Goal: Task Accomplishment & Management: Manage account settings

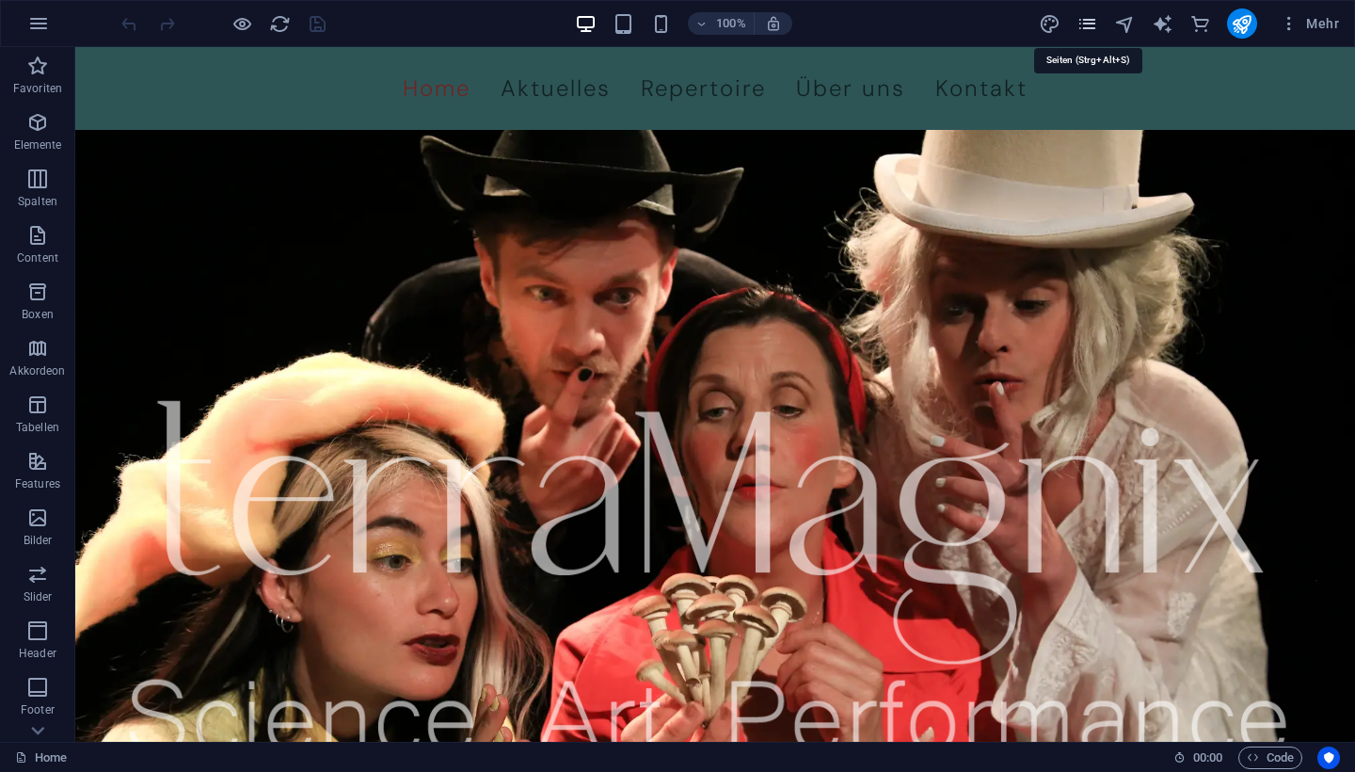
click at [1087, 22] on icon "pages" at bounding box center [1088, 24] width 22 height 22
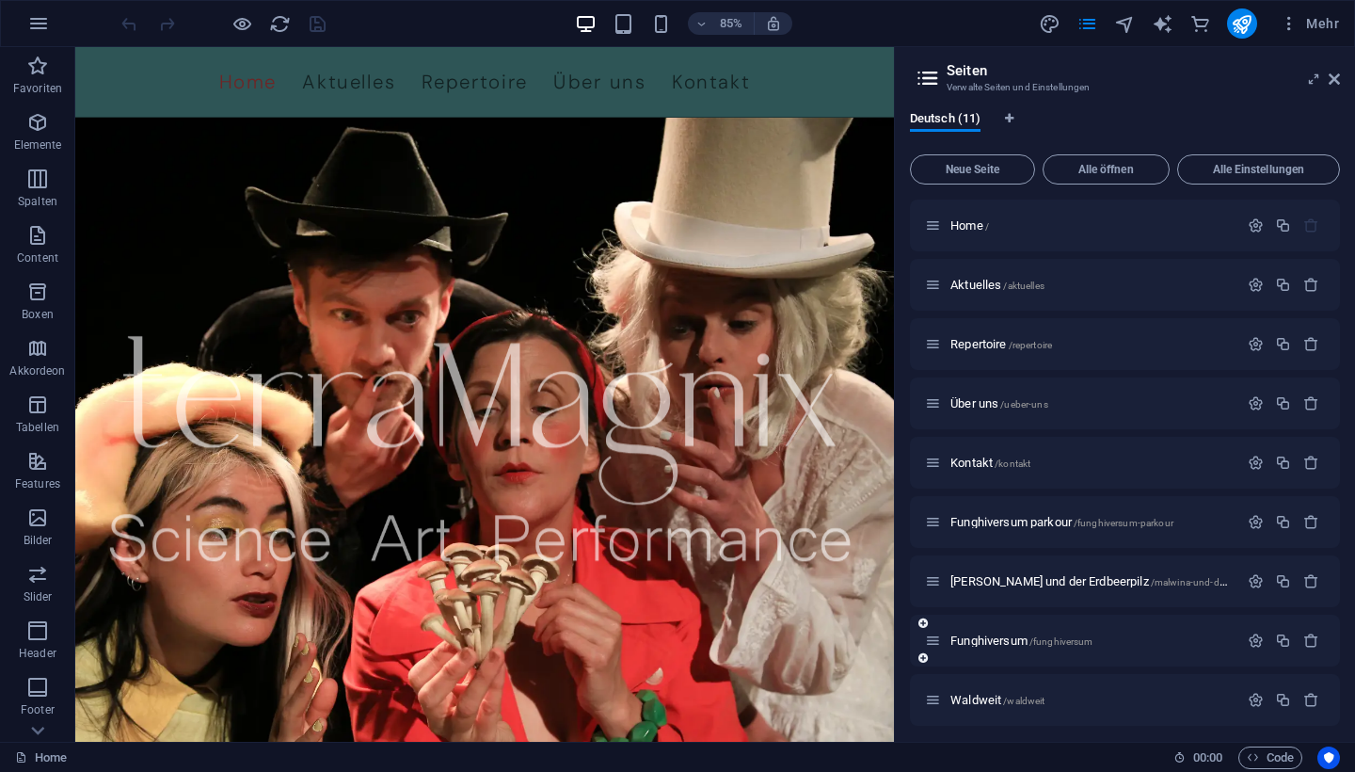
scroll to position [4, 0]
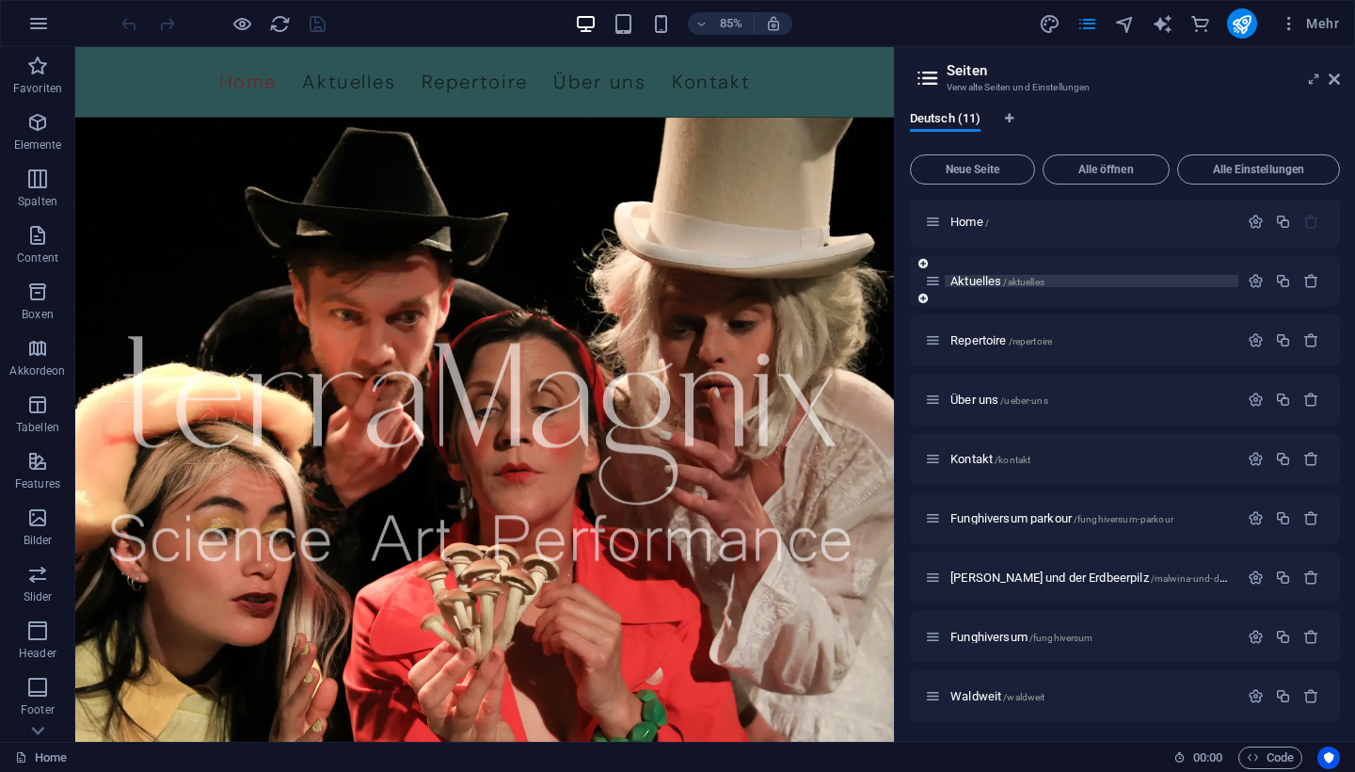
click at [971, 278] on span "Aktuelles /aktuelles" at bounding box center [998, 281] width 94 height 14
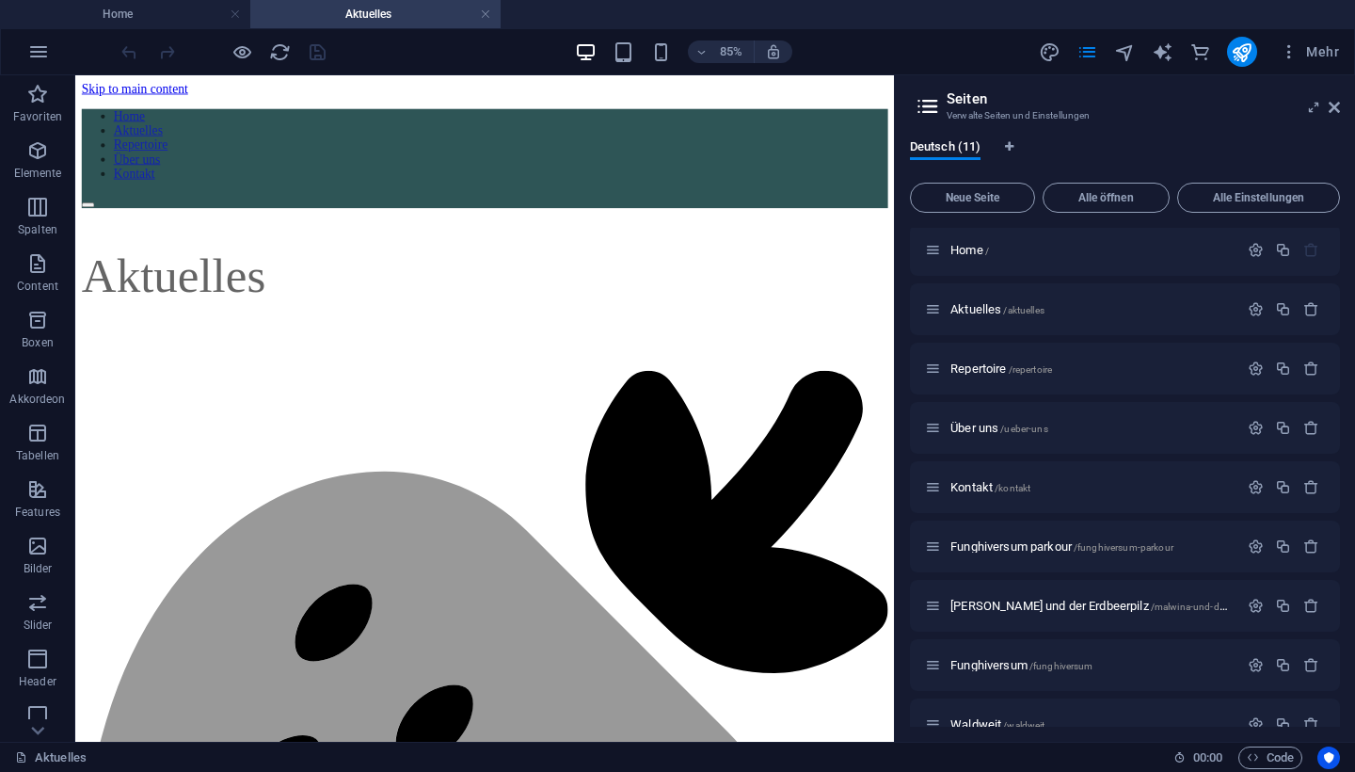
scroll to position [0, 0]
click at [1345, 109] on aside "Seiten Verwalte Seiten und Einstellungen Deutsch (11) Neue Seite Alle öffnen Al…" at bounding box center [1124, 408] width 461 height 666
click at [1335, 111] on icon at bounding box center [1334, 107] width 11 height 15
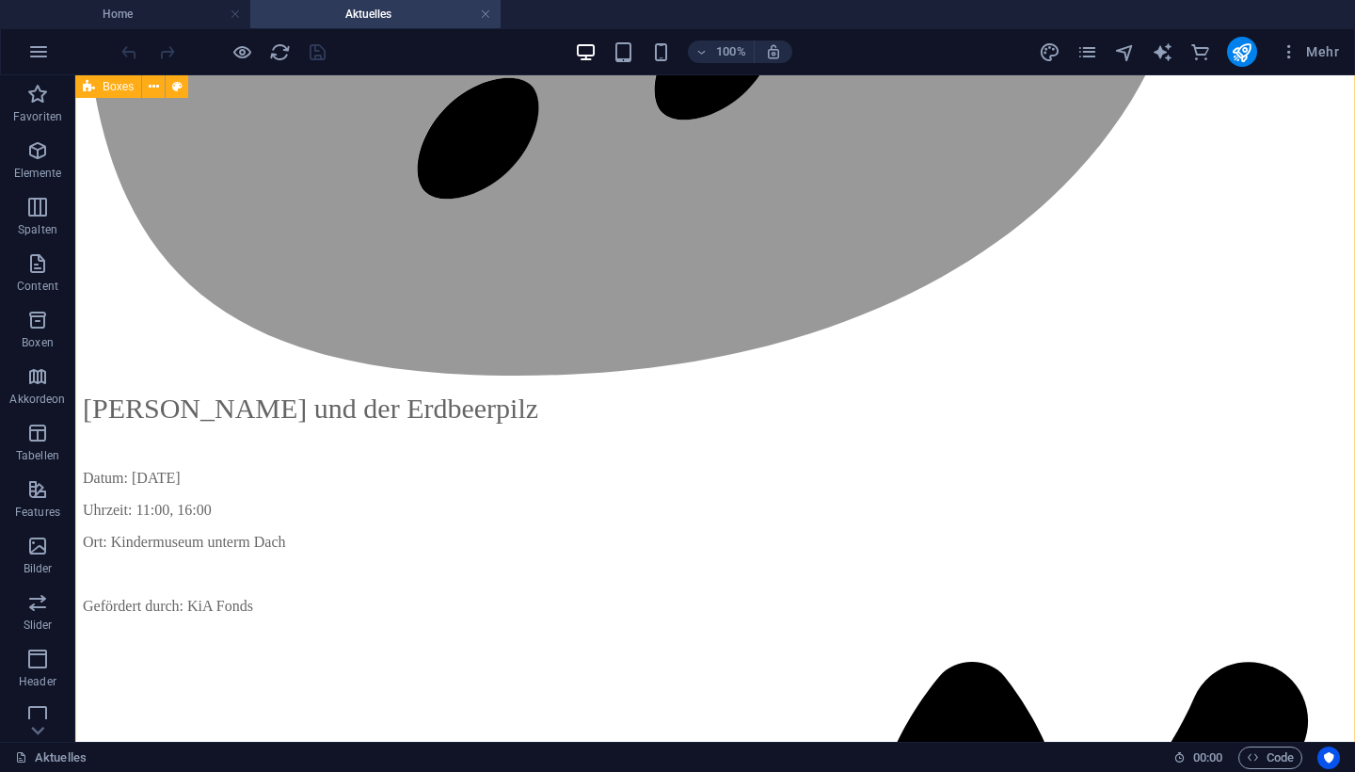
scroll to position [1306, 0]
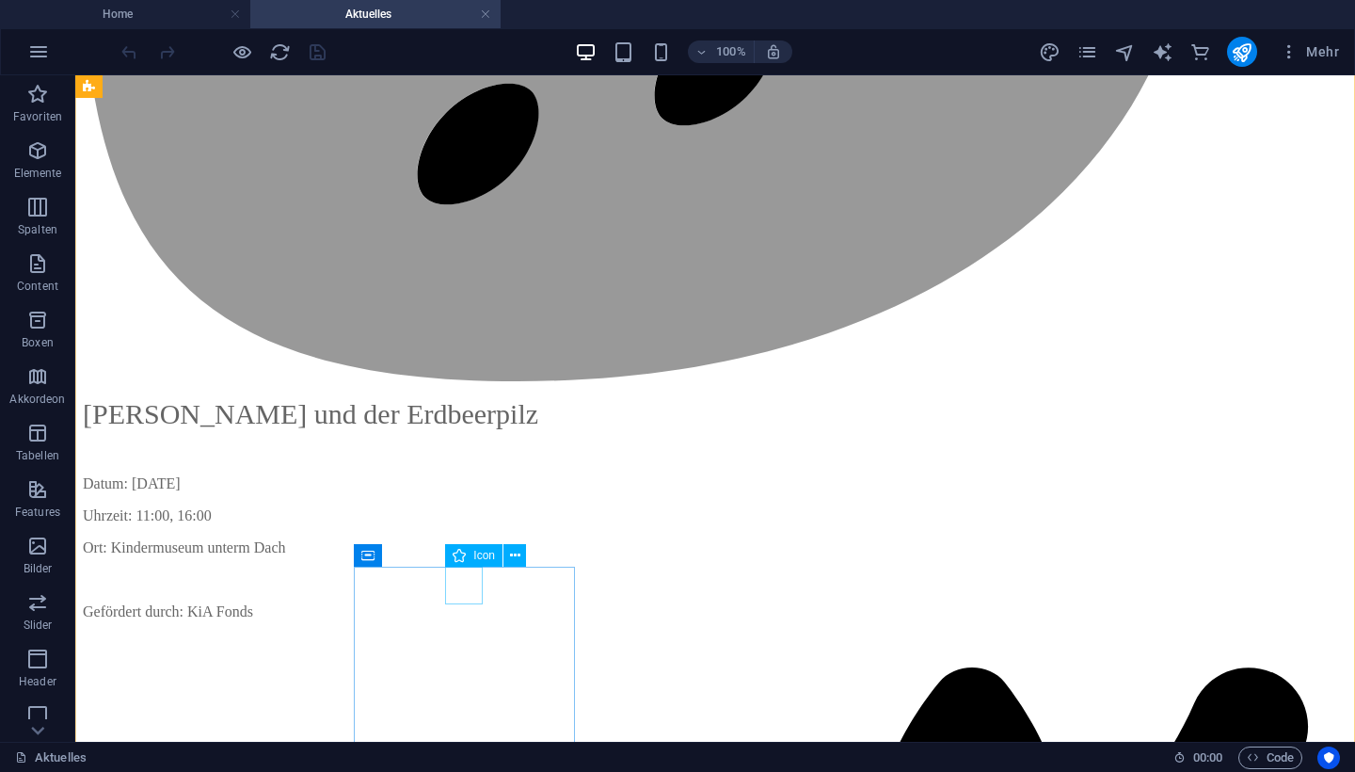
select select "xMidYMid"
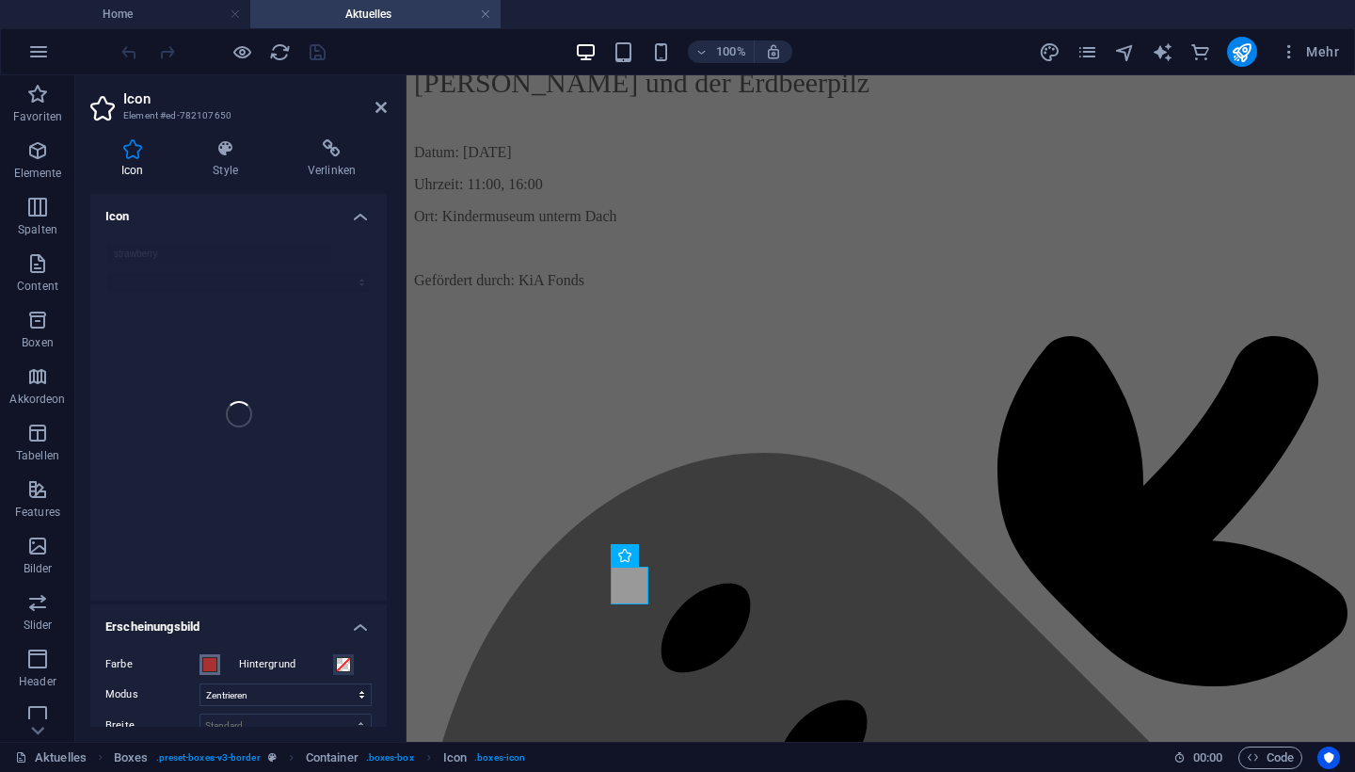
click at [207, 664] on span at bounding box center [209, 664] width 15 height 15
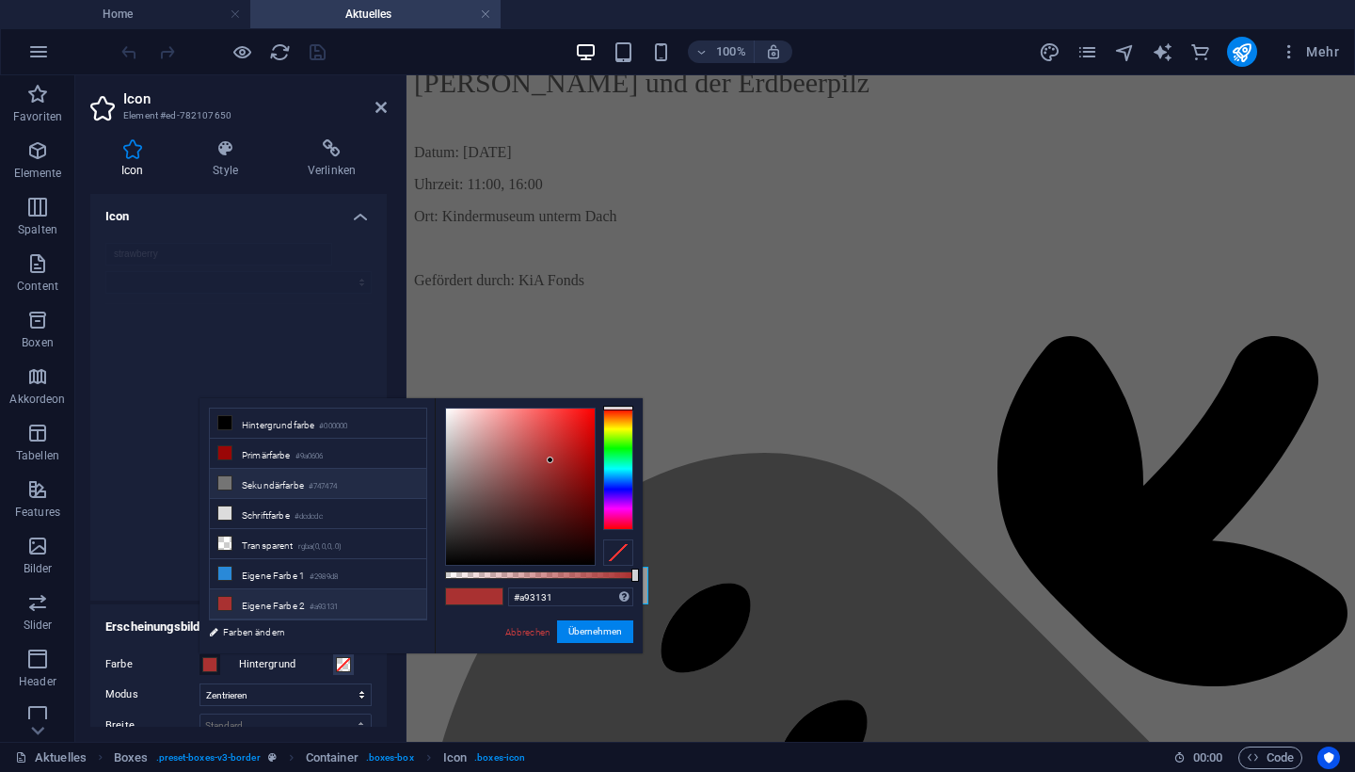
click at [280, 489] on li "Sekundärfarbe #747474" at bounding box center [318, 484] width 216 height 30
type input "#747474"
click at [605, 643] on div "Abbrechen Übernehmen" at bounding box center [569, 632] width 130 height 24
click at [594, 628] on button "Übernehmen" at bounding box center [595, 631] width 76 height 23
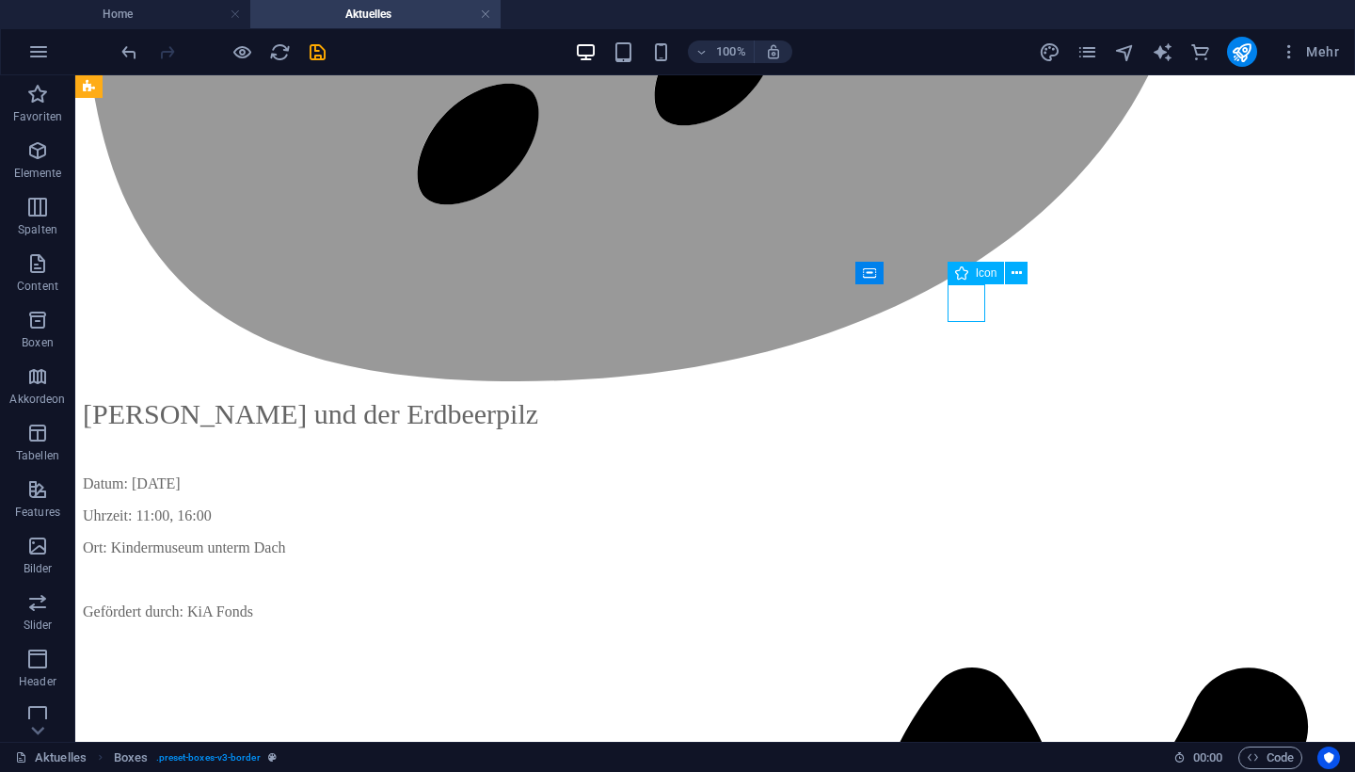
select select "xMidYMid"
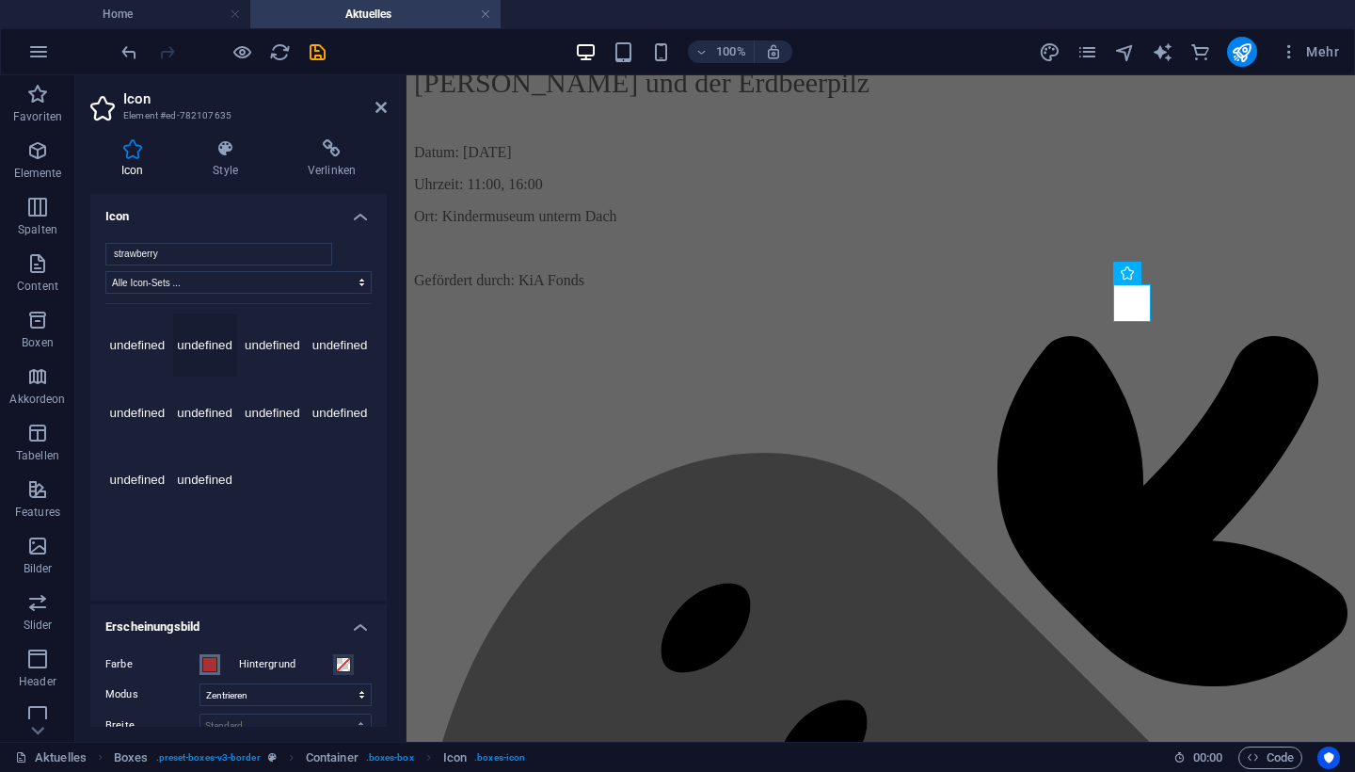
click at [211, 662] on span at bounding box center [209, 664] width 15 height 15
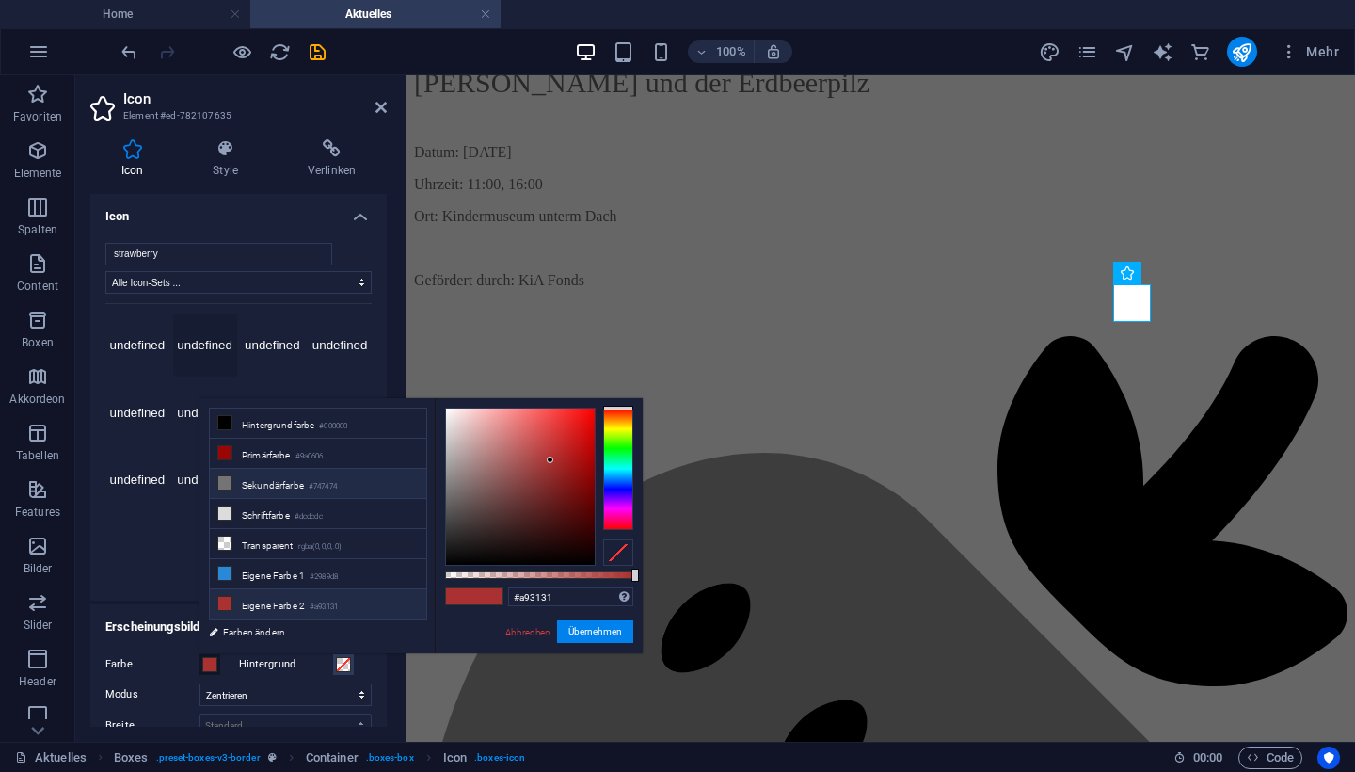
click at [253, 484] on li "Sekundärfarbe #747474" at bounding box center [318, 484] width 216 height 30
type input "#747474"
click at [597, 628] on button "Übernehmen" at bounding box center [595, 631] width 76 height 23
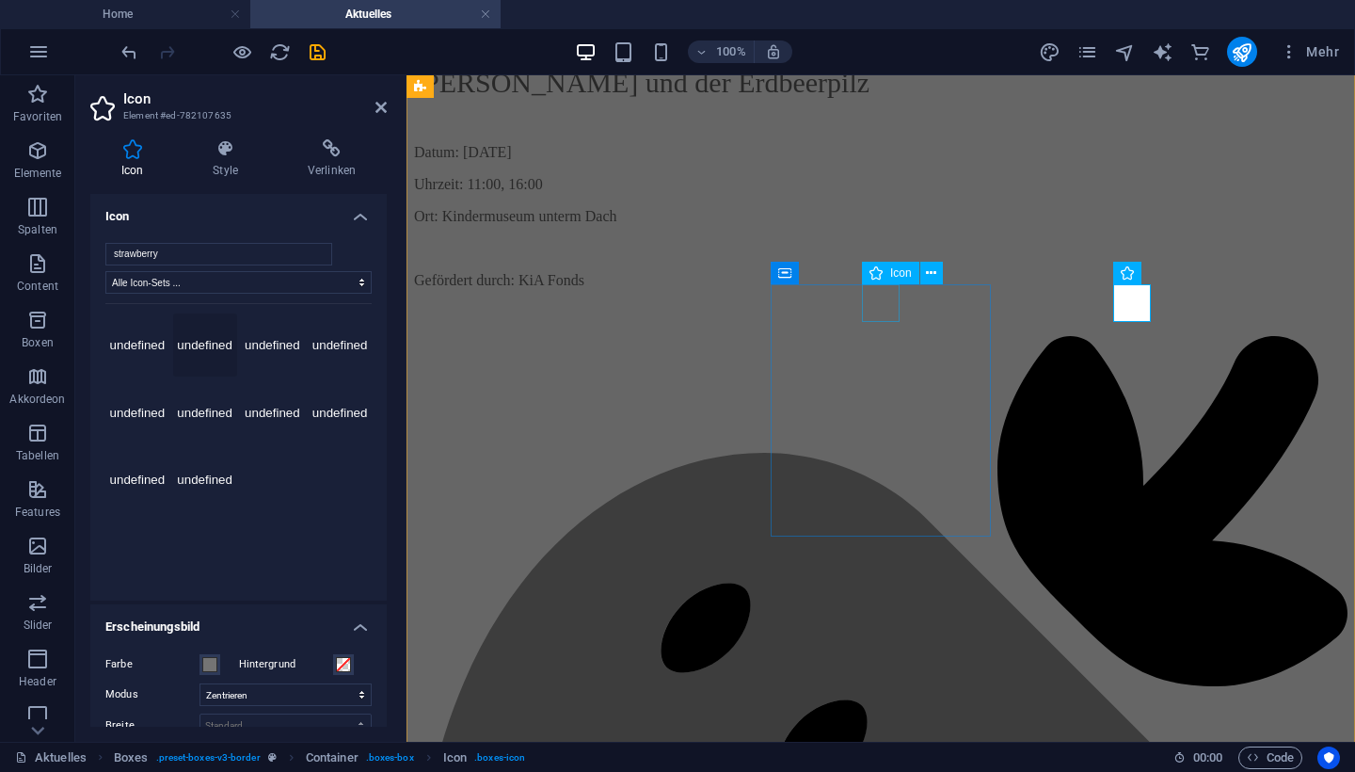
select select "xMidYMid"
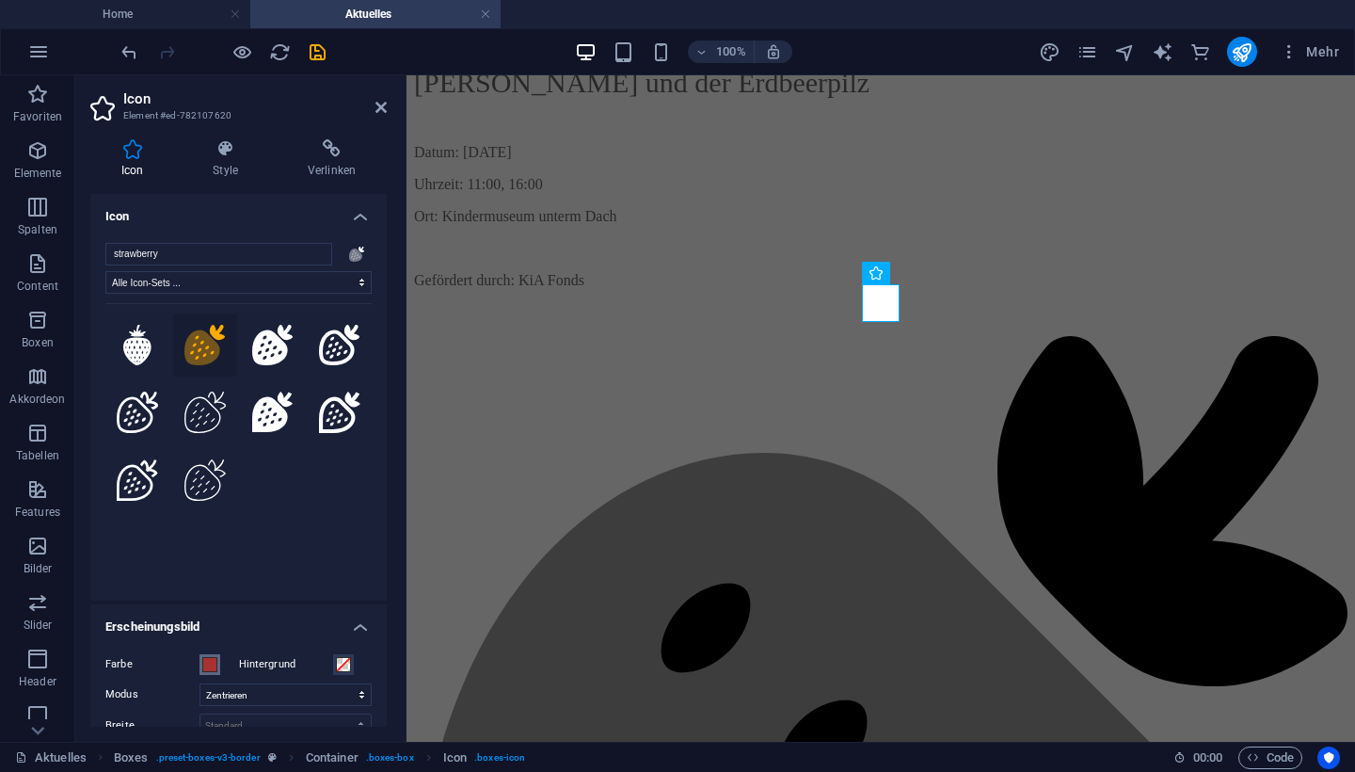
click at [207, 665] on span at bounding box center [209, 664] width 15 height 15
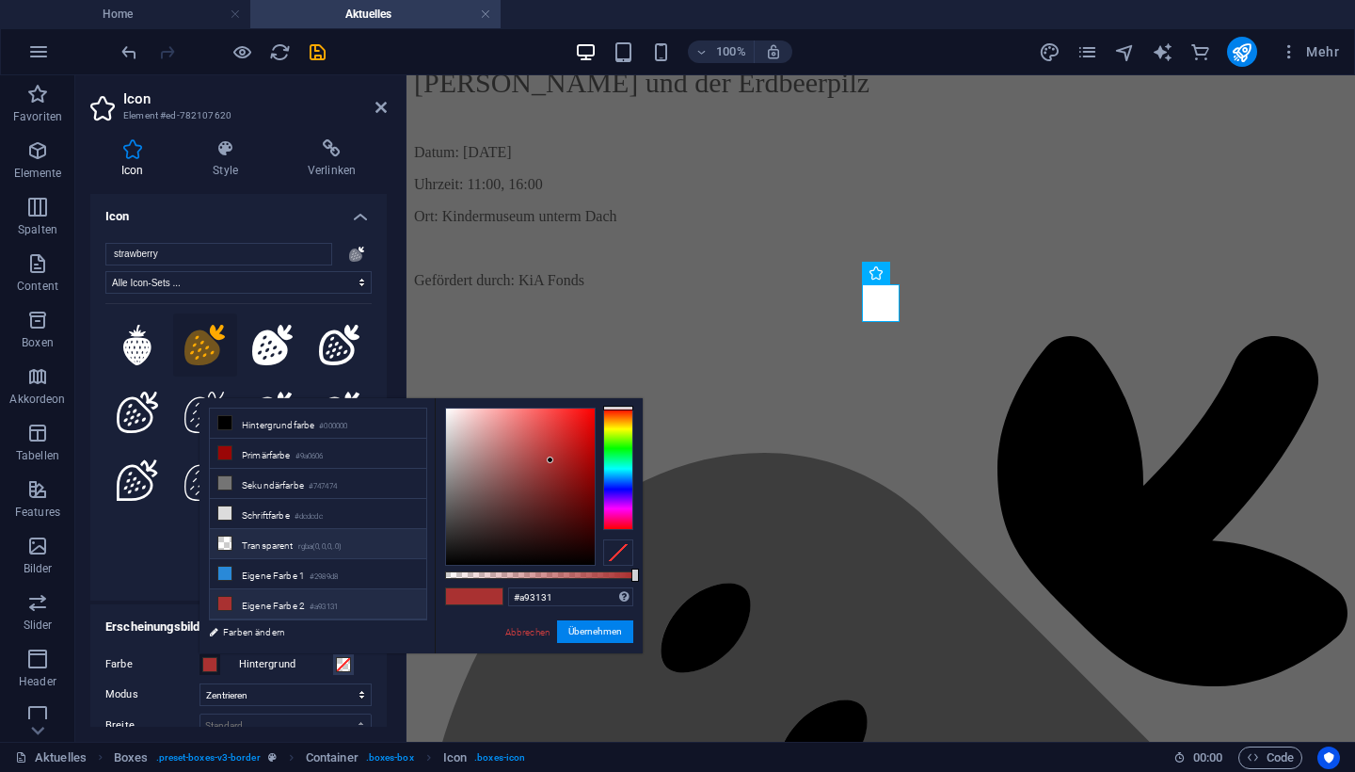
click at [231, 544] on icon at bounding box center [224, 542] width 13 height 13
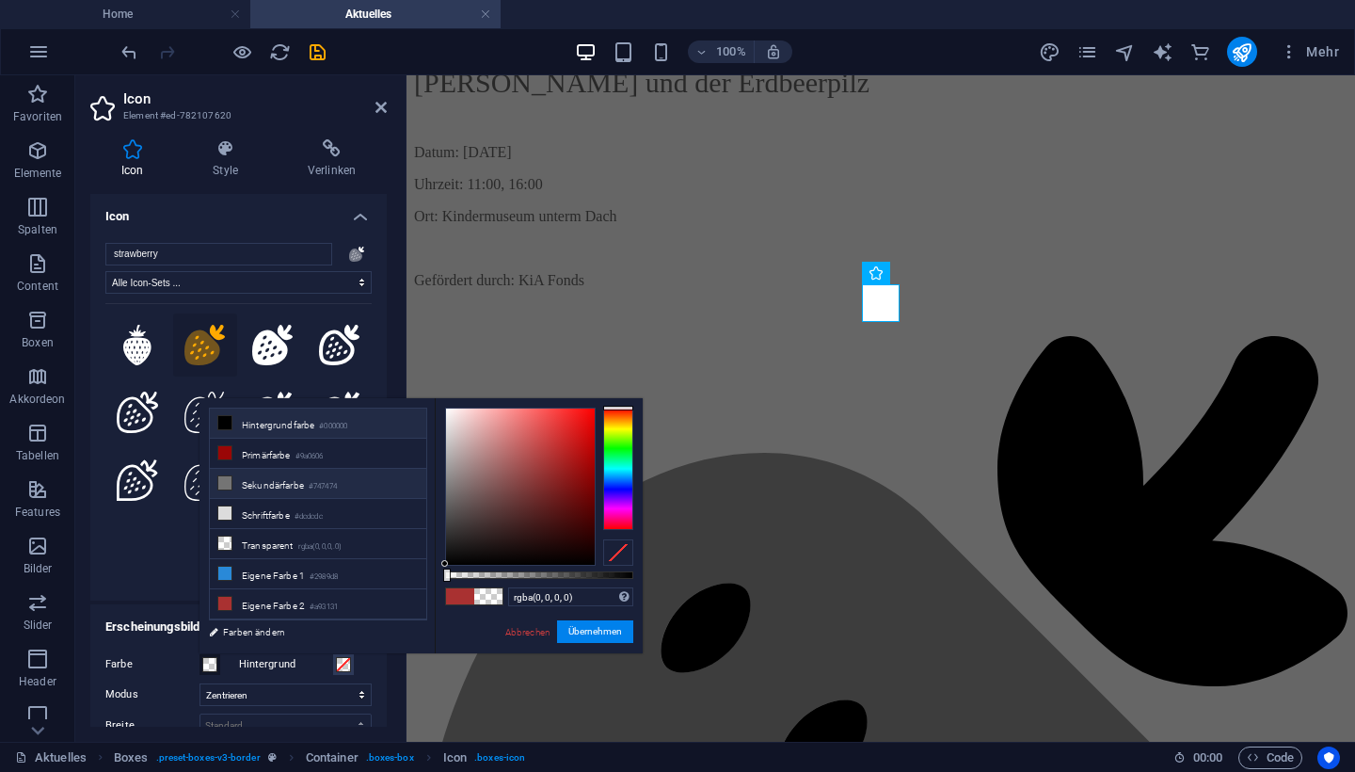
click at [274, 486] on li "Sekundärfarbe #747474" at bounding box center [318, 484] width 216 height 30
type input "rgba(116, 116, 116, 0)"
click at [574, 627] on button "Übernehmen" at bounding box center [595, 631] width 76 height 23
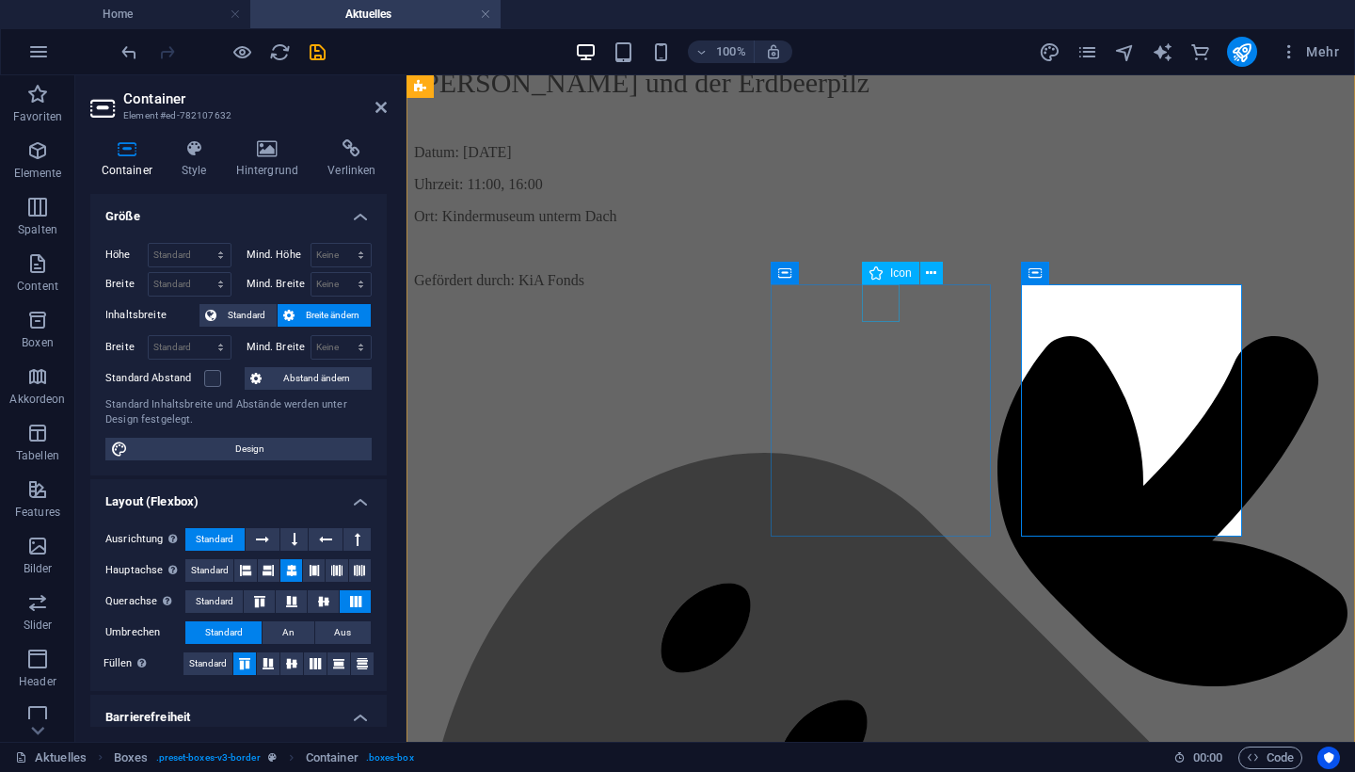
select select "xMidYMid"
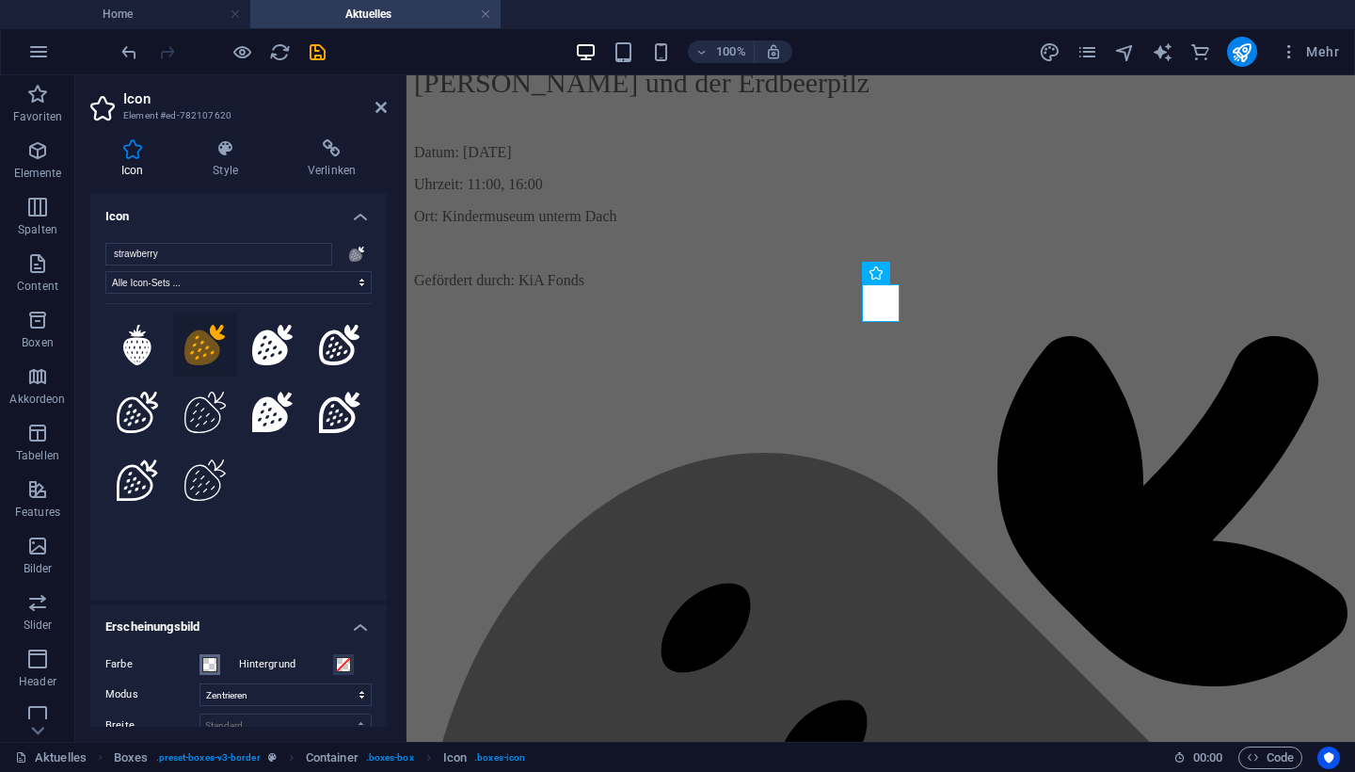
click at [211, 665] on span at bounding box center [209, 664] width 15 height 15
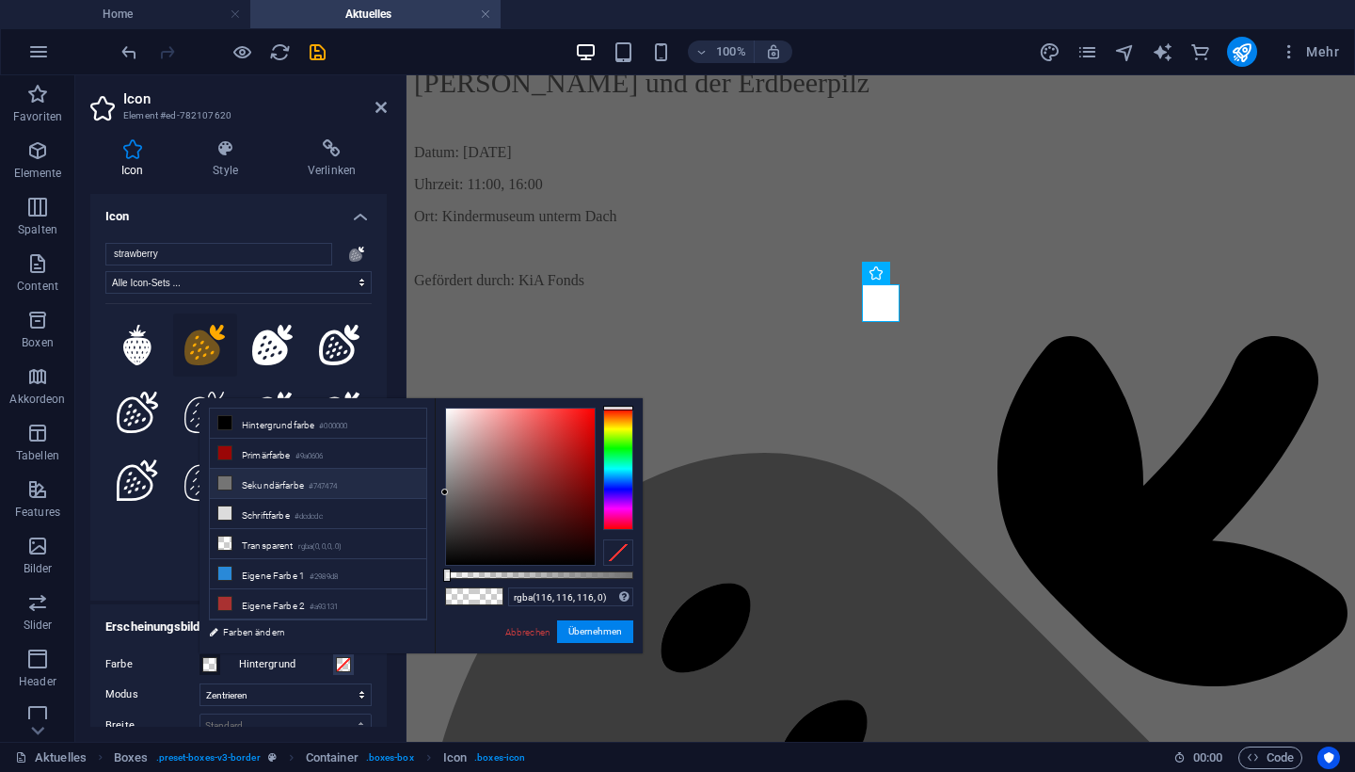
click at [248, 481] on li "Sekundärfarbe #747474" at bounding box center [318, 484] width 216 height 30
click at [227, 484] on icon at bounding box center [224, 482] width 13 height 13
click at [224, 515] on icon at bounding box center [224, 512] width 13 height 13
click at [594, 634] on button "Übernehmen" at bounding box center [595, 631] width 76 height 23
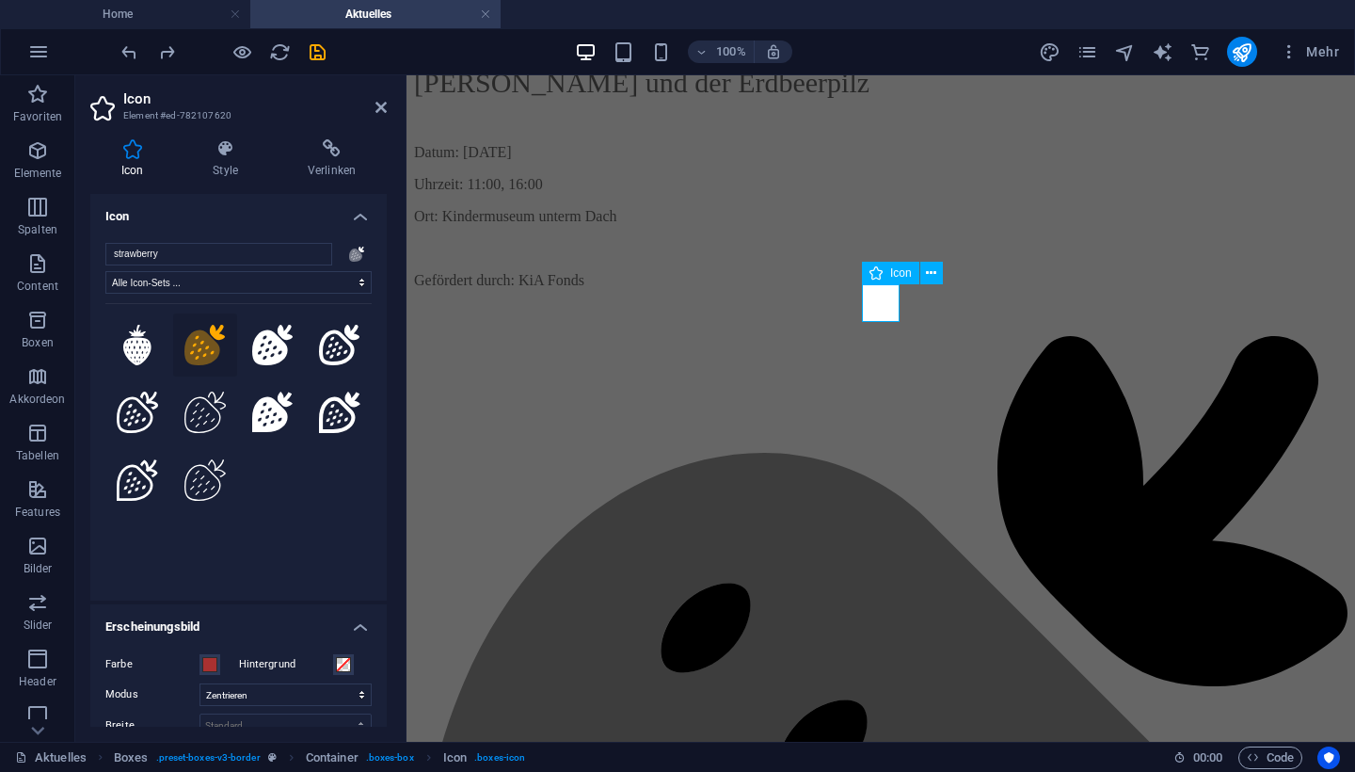
click at [216, 658] on span at bounding box center [209, 664] width 15 height 15
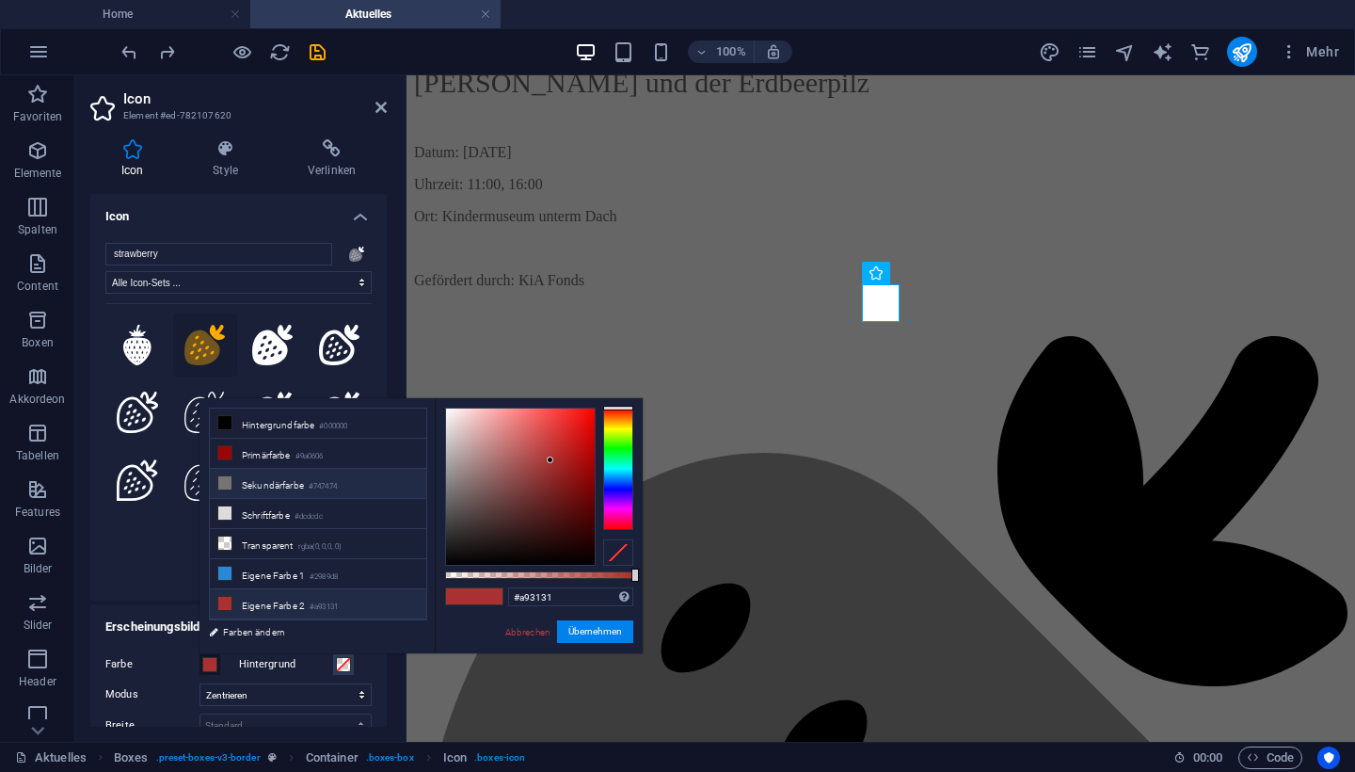
click at [267, 490] on li "Sekundärfarbe #747474" at bounding box center [318, 484] width 216 height 30
type input "#747474"
click at [579, 626] on button "Übernehmen" at bounding box center [595, 631] width 76 height 23
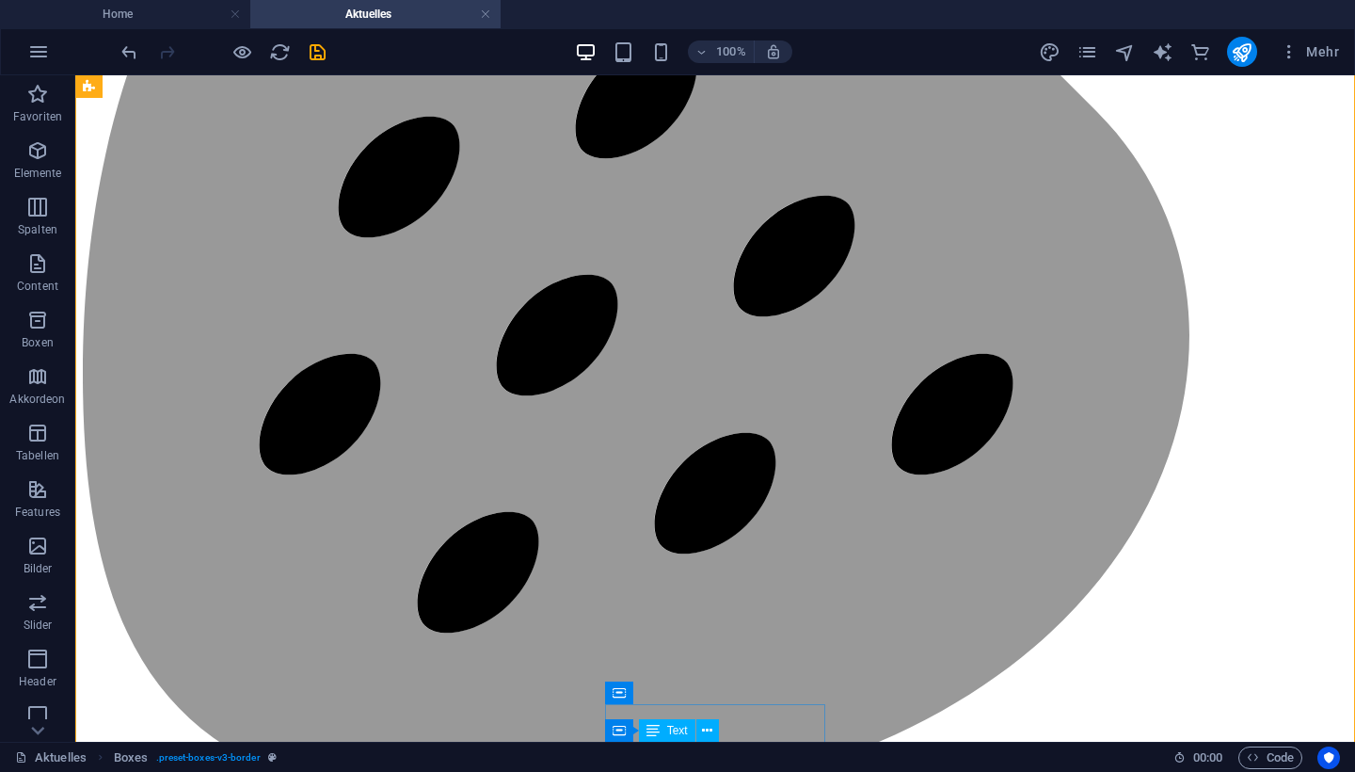
scroll to position [877, 0]
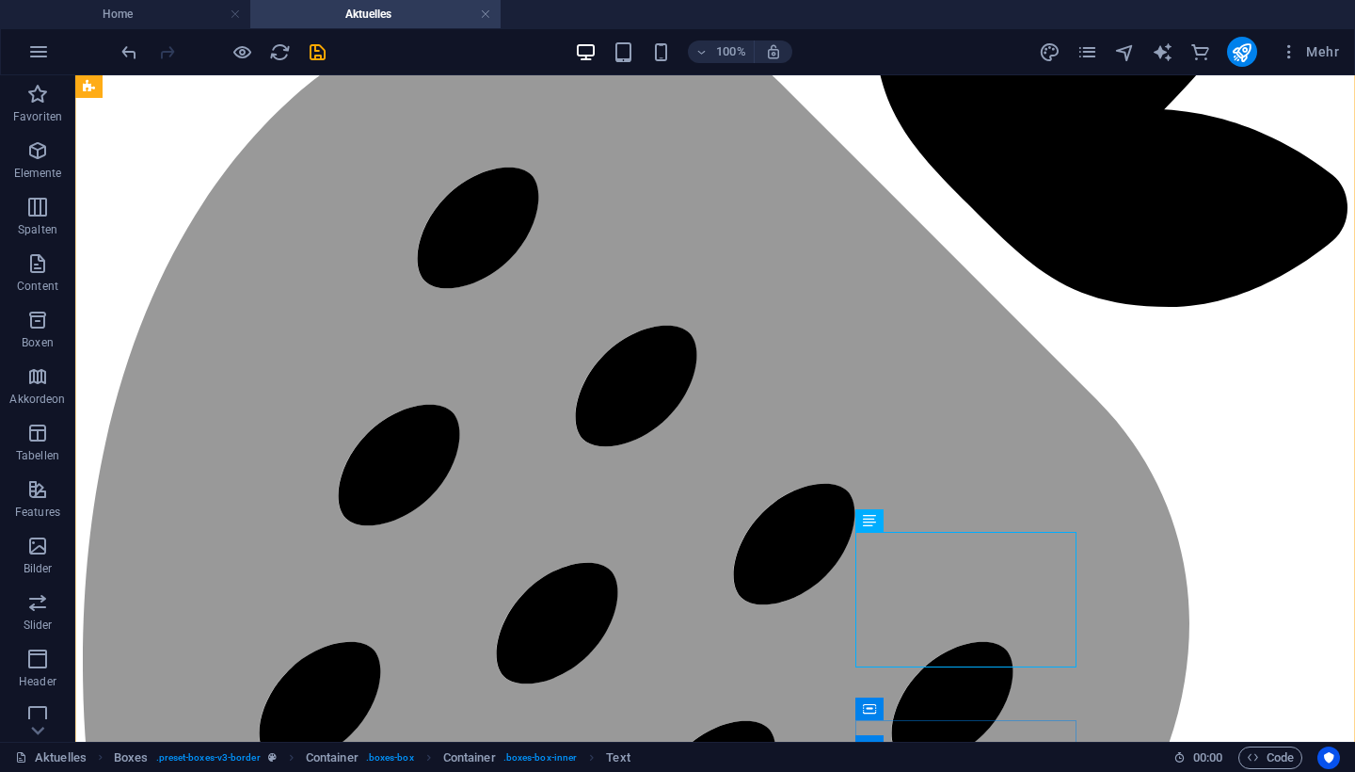
scroll to position [588, 0]
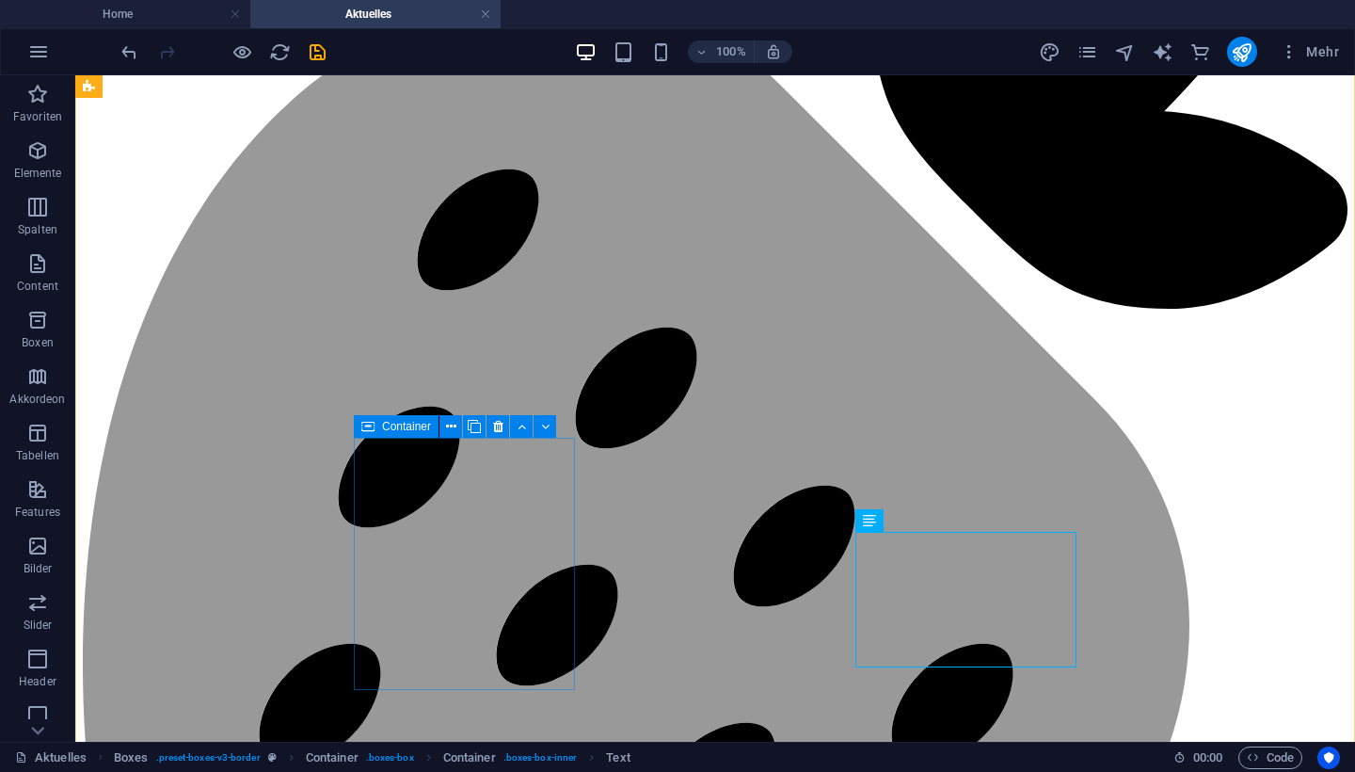
click at [370, 423] on icon at bounding box center [367, 426] width 13 height 23
click at [476, 427] on icon at bounding box center [474, 427] width 13 height 20
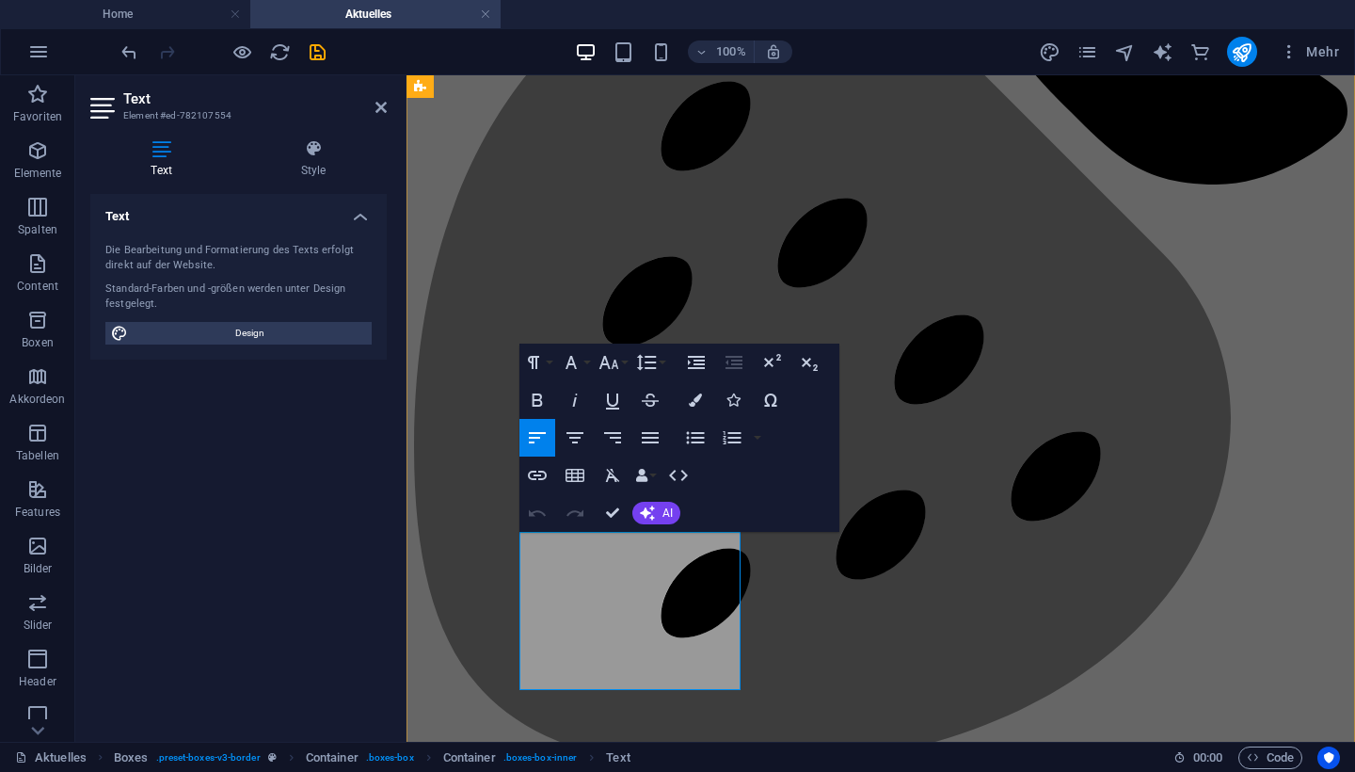
drag, startPoint x: 549, startPoint y: 610, endPoint x: 665, endPoint y: 635, distance: 119.4
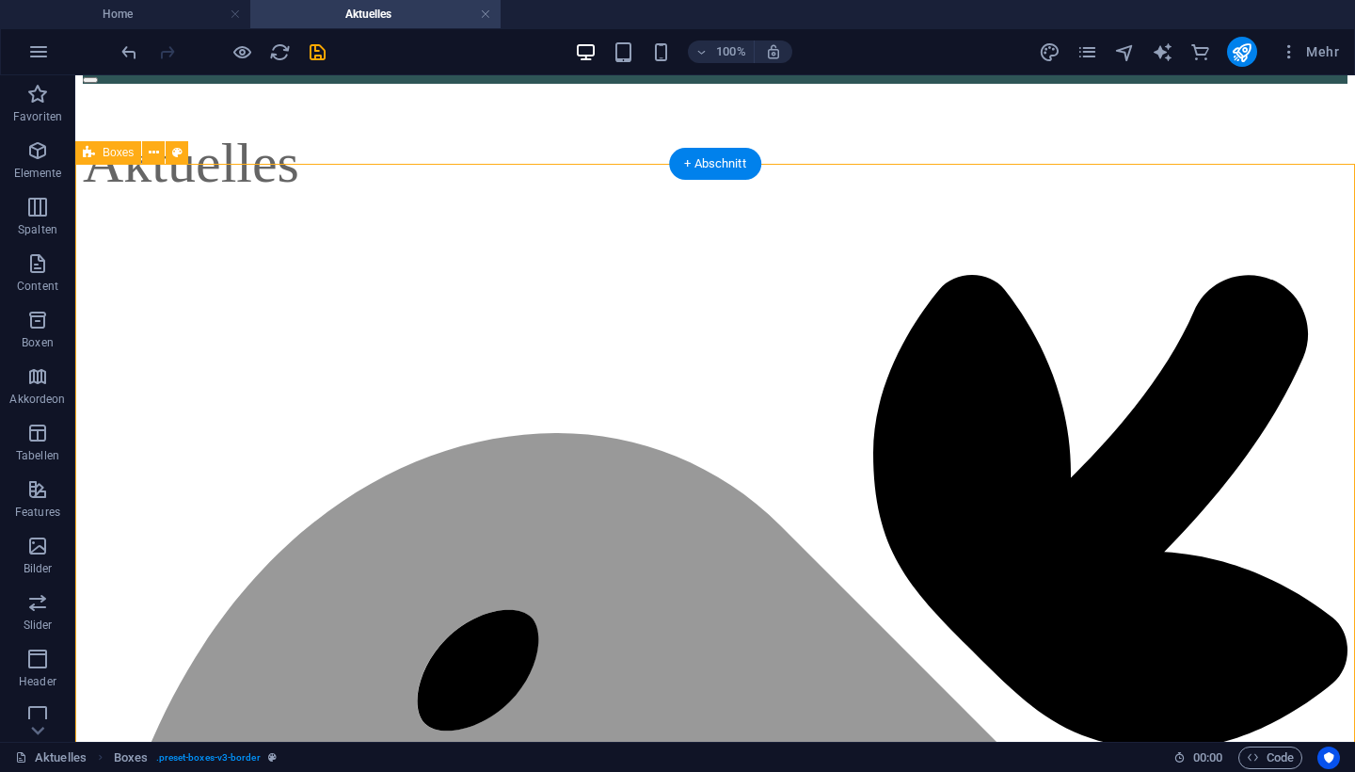
scroll to position [147, 0]
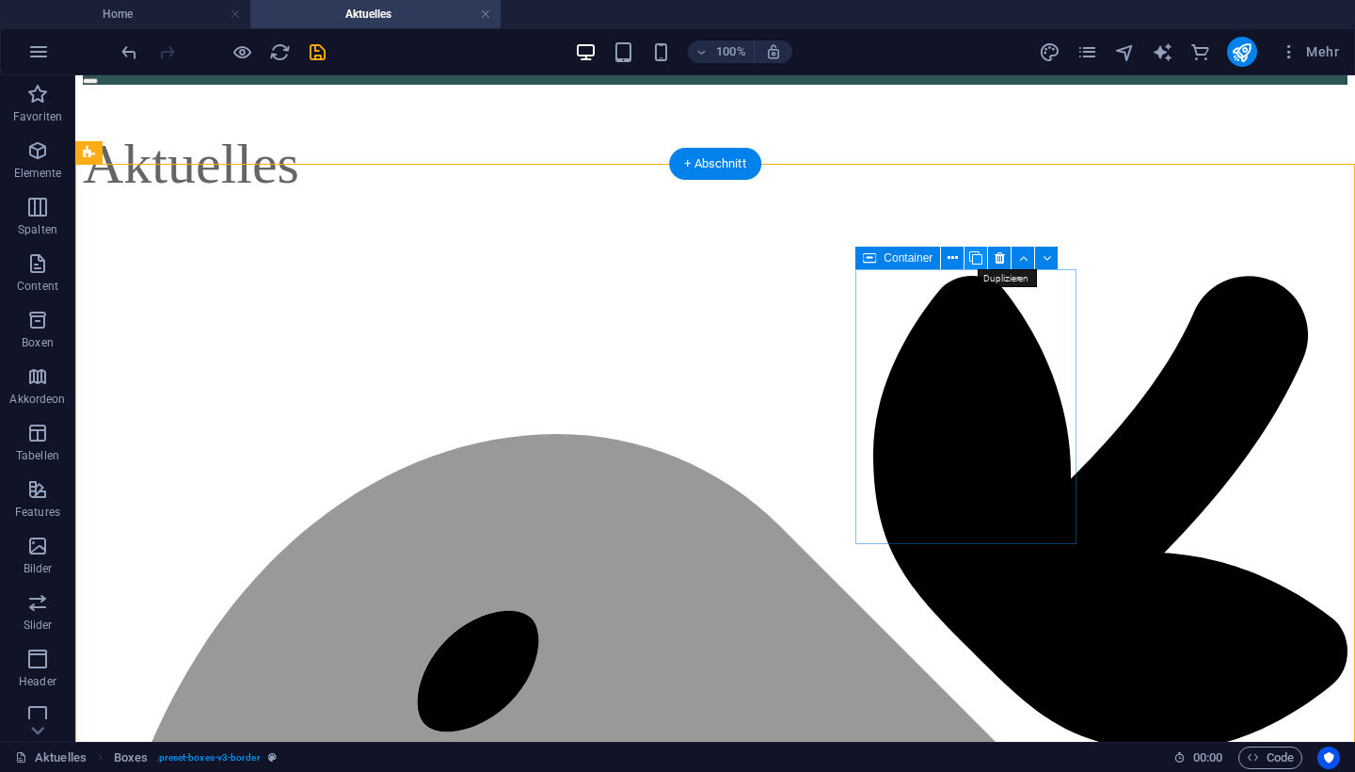
click at [977, 255] on icon at bounding box center [975, 258] width 13 height 20
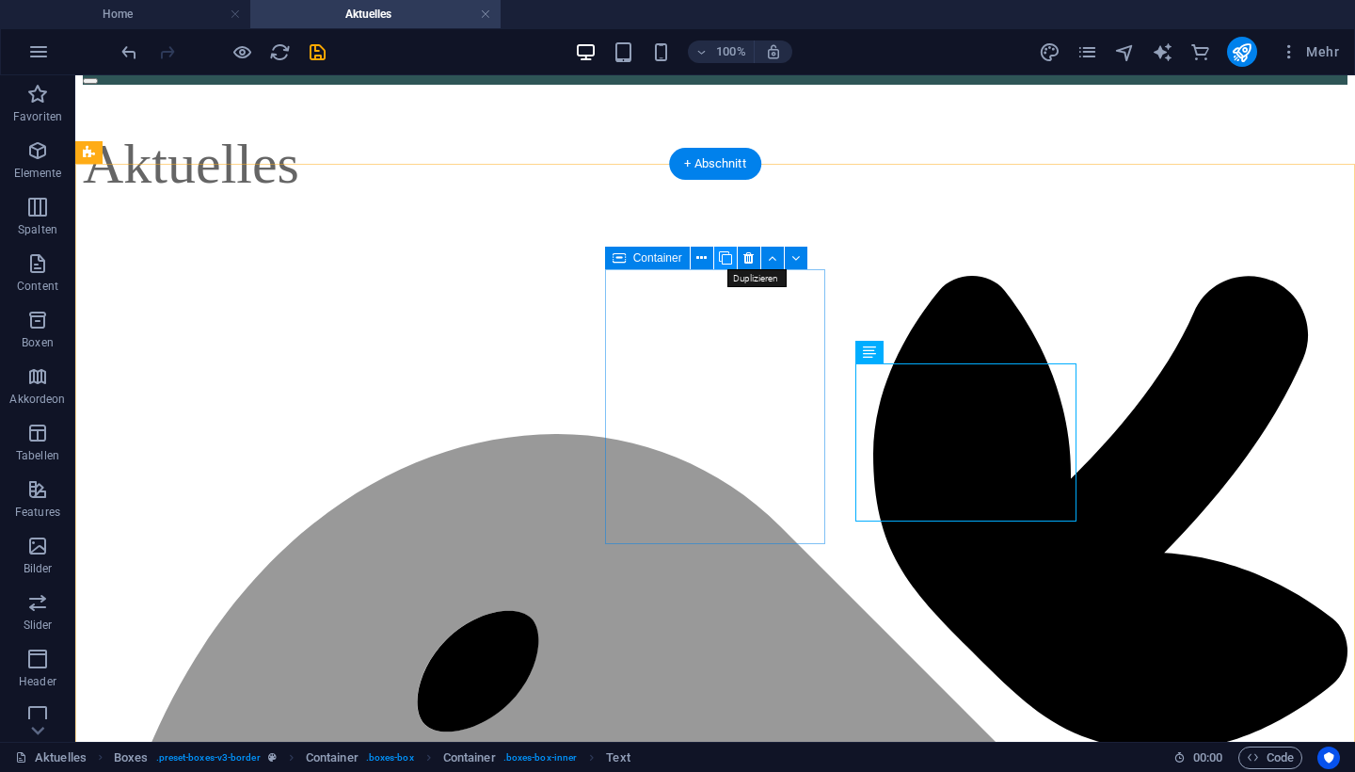
click at [721, 249] on icon at bounding box center [725, 258] width 13 height 20
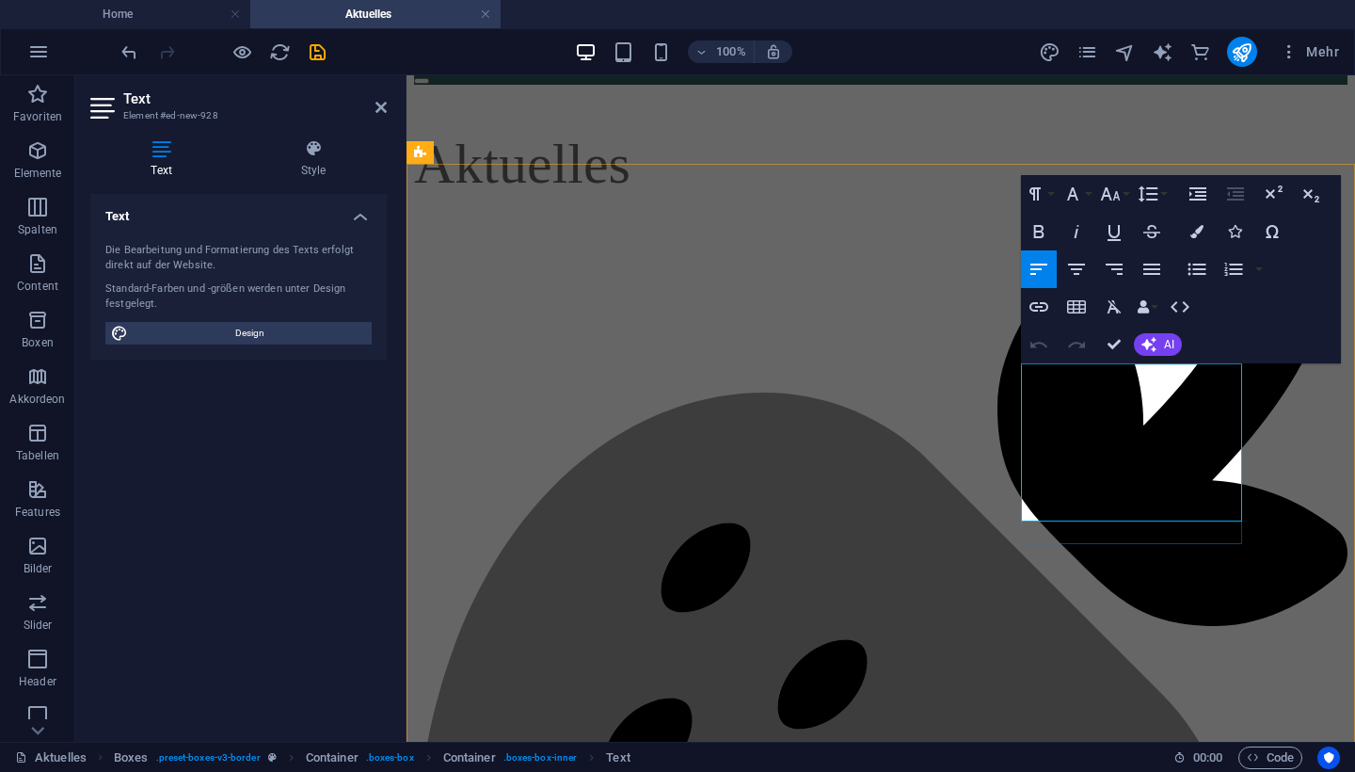
drag, startPoint x: 1086, startPoint y: 417, endPoint x: 1172, endPoint y: 412, distance: 85.8
drag, startPoint x: 1052, startPoint y: 441, endPoint x: 1230, endPoint y: 443, distance: 177.9
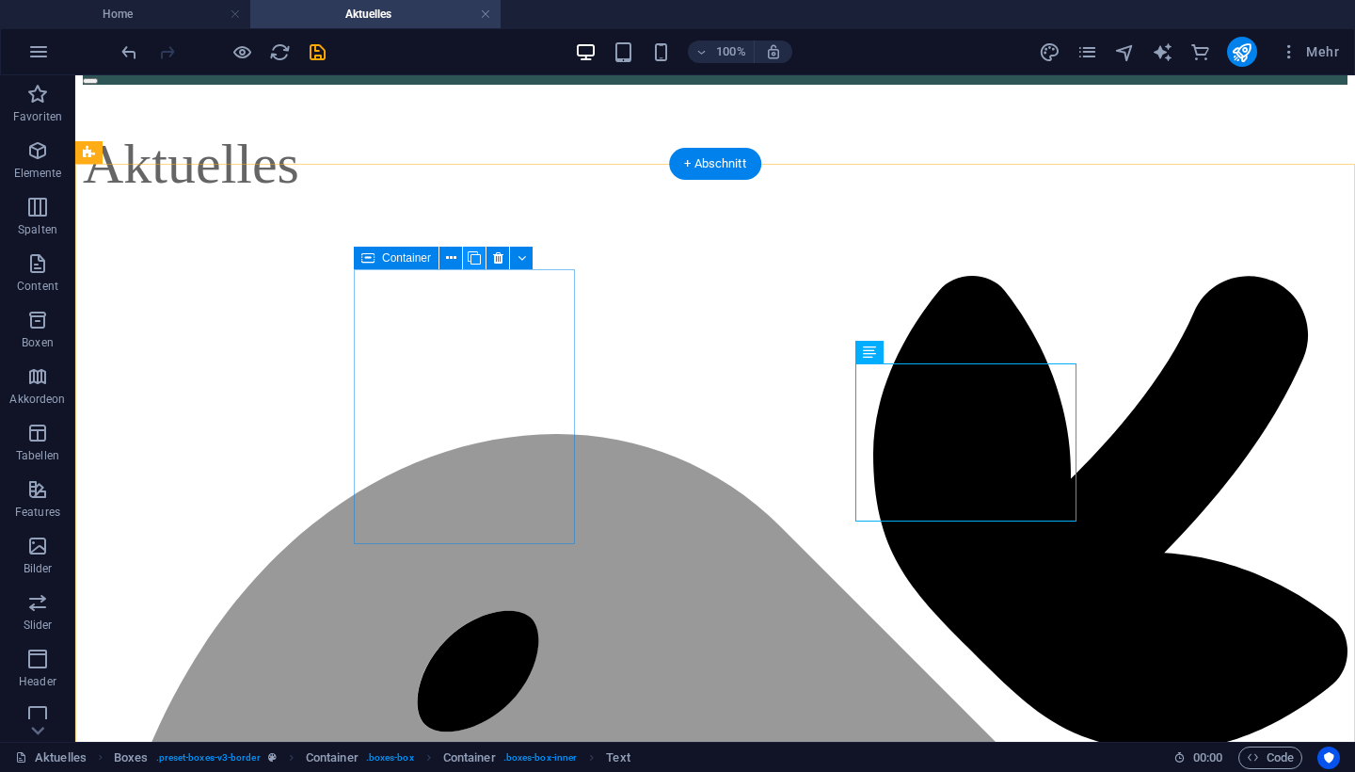
click at [477, 253] on icon at bounding box center [474, 258] width 13 height 20
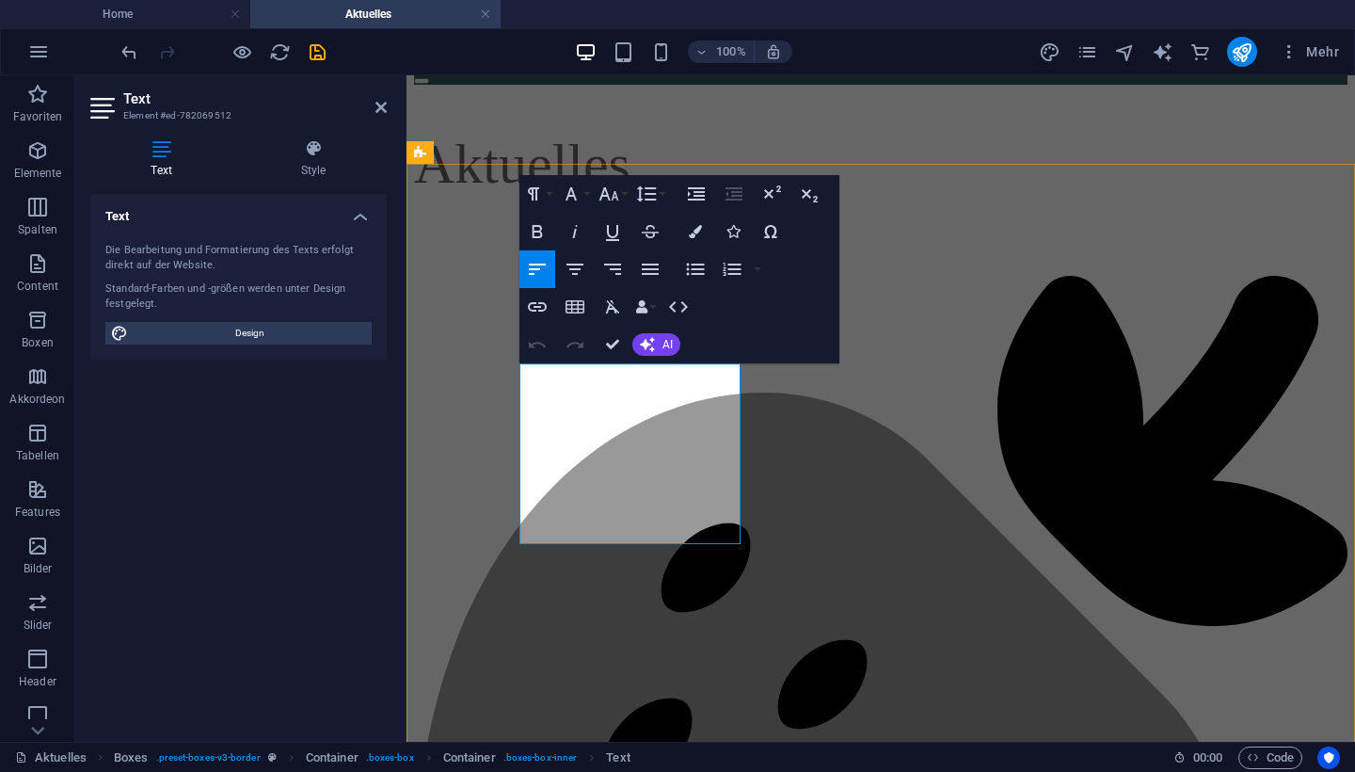
drag, startPoint x: 574, startPoint y: 419, endPoint x: 666, endPoint y: 419, distance: 92.2
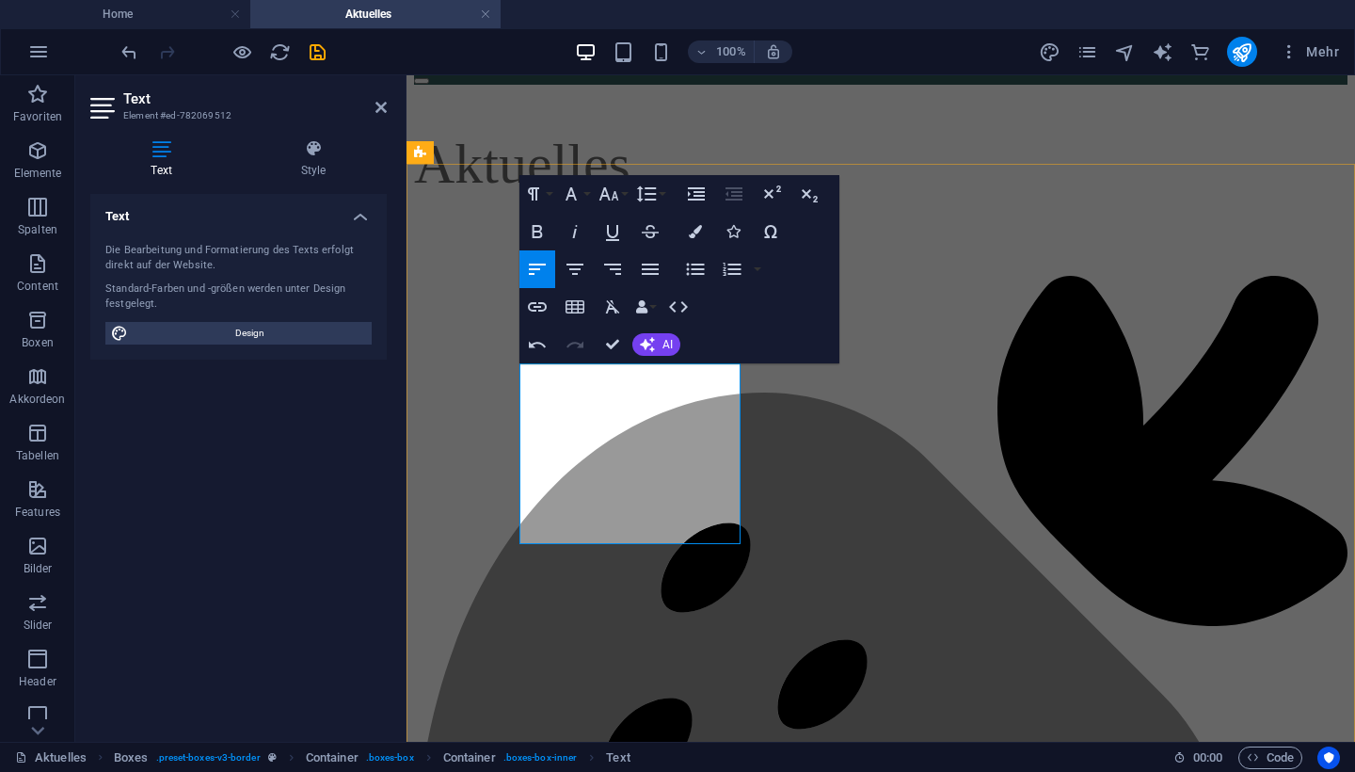
drag, startPoint x: 553, startPoint y: 440, endPoint x: 559, endPoint y: 459, distance: 19.7
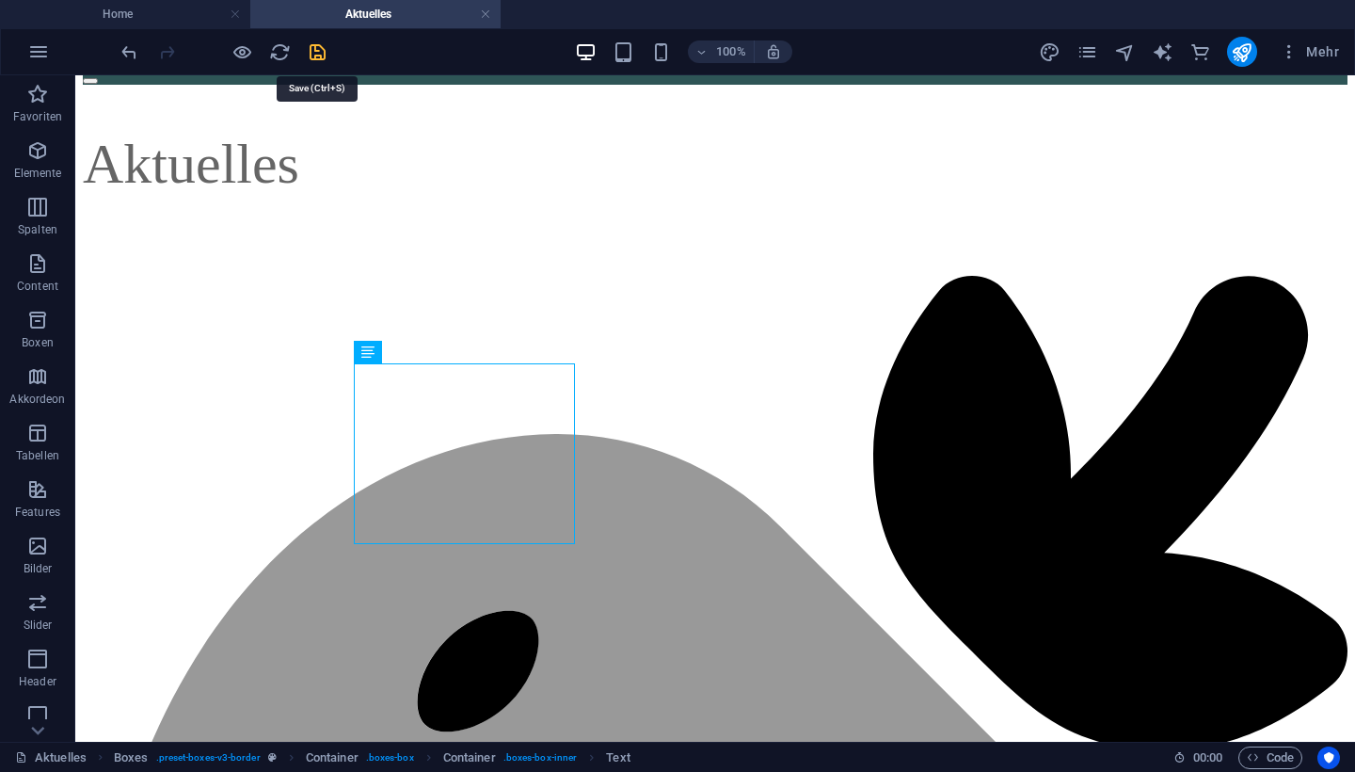
click at [315, 59] on icon "save" at bounding box center [318, 52] width 22 height 22
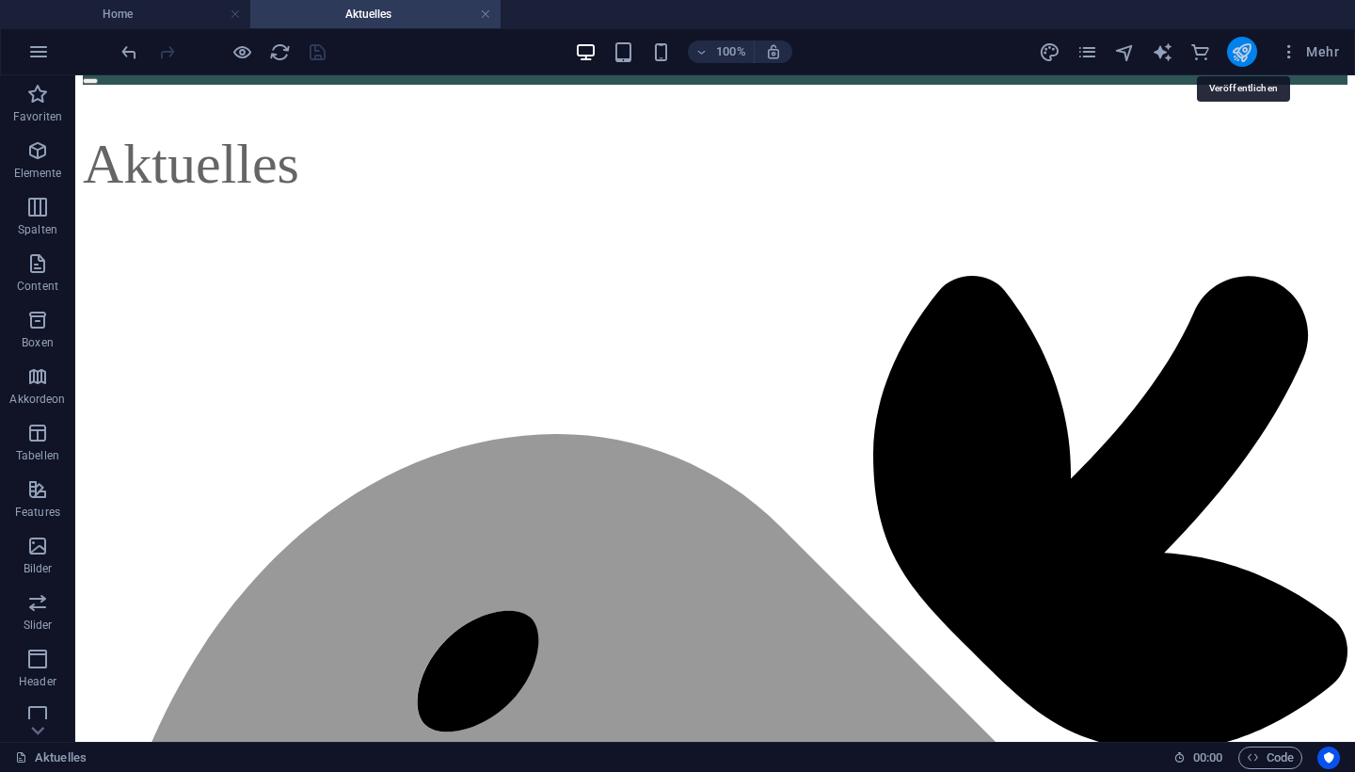
click at [1246, 48] on icon "publish" at bounding box center [1242, 52] width 22 height 22
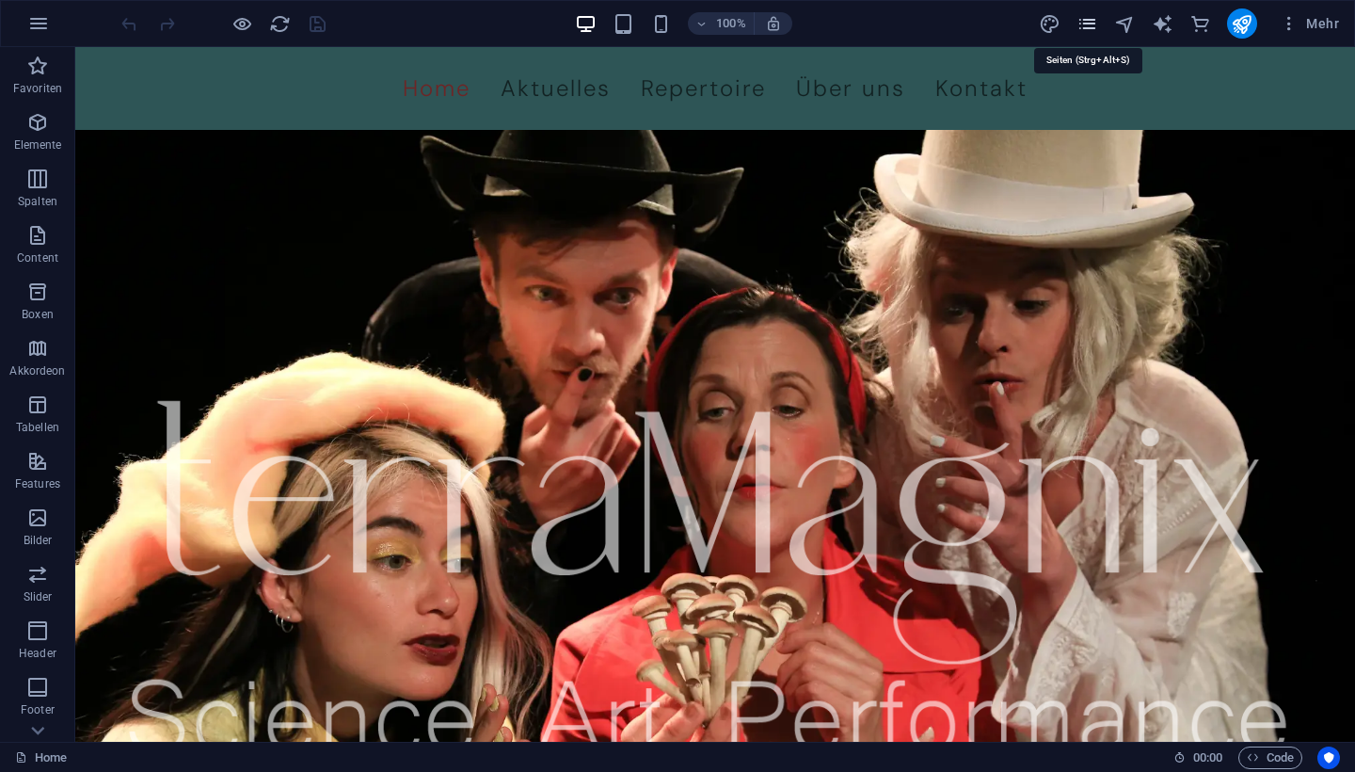
click at [1092, 22] on icon "pages" at bounding box center [1088, 24] width 22 height 22
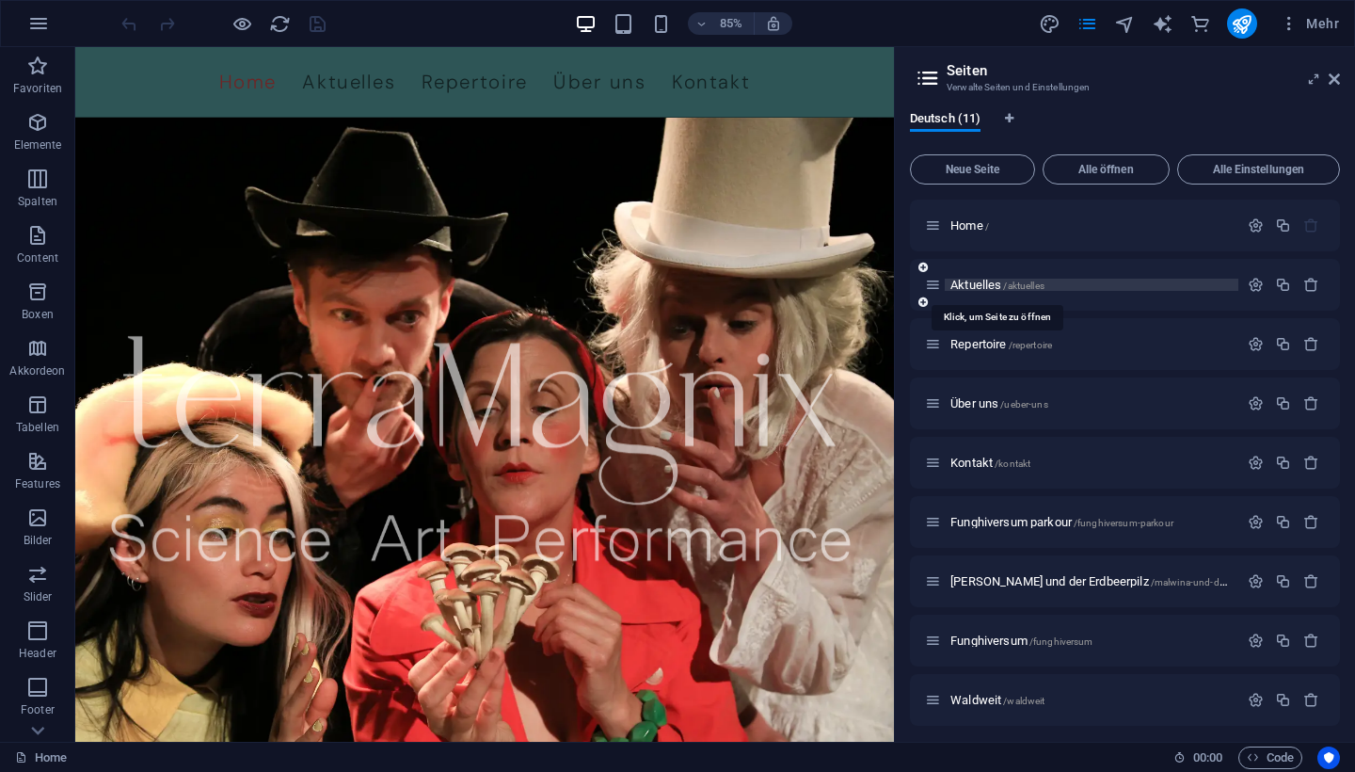
click at [979, 281] on span "Aktuelles /aktuelles" at bounding box center [998, 285] width 94 height 14
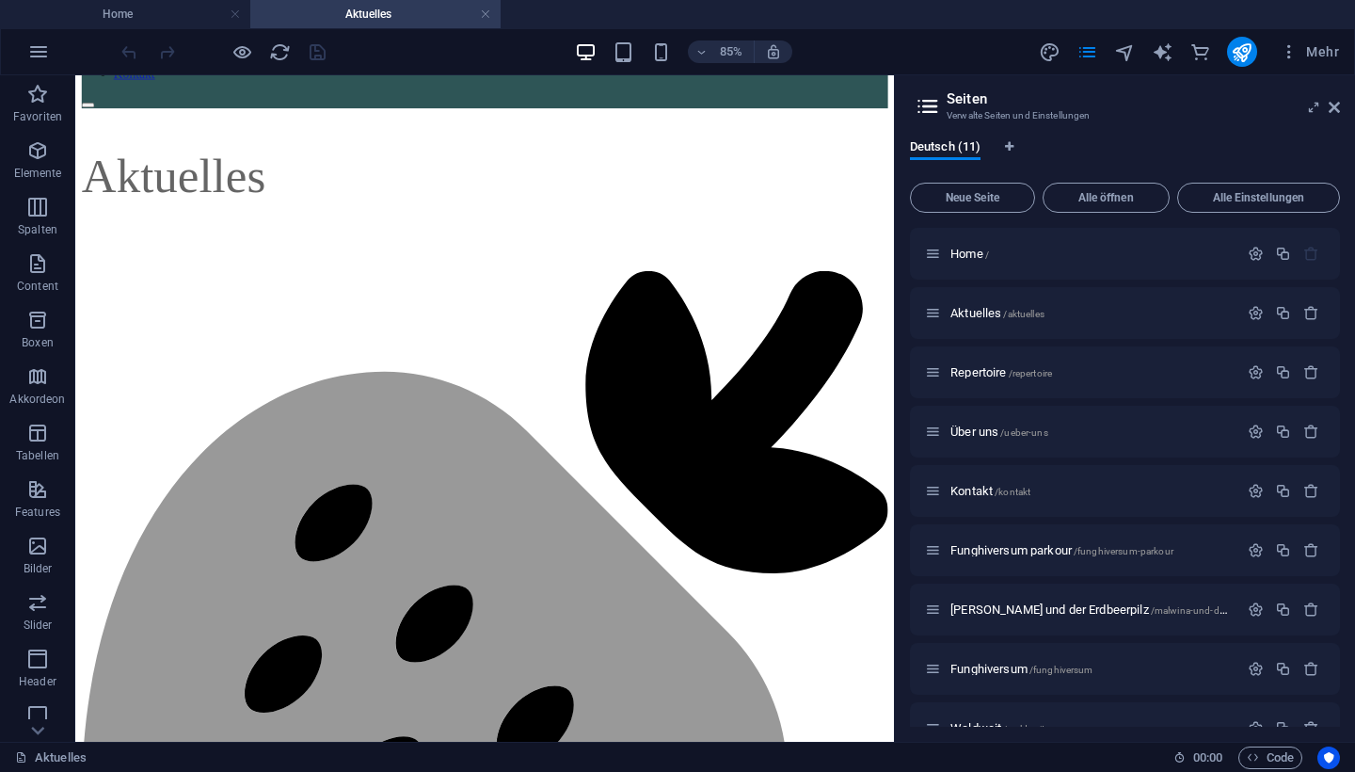
scroll to position [121, 0]
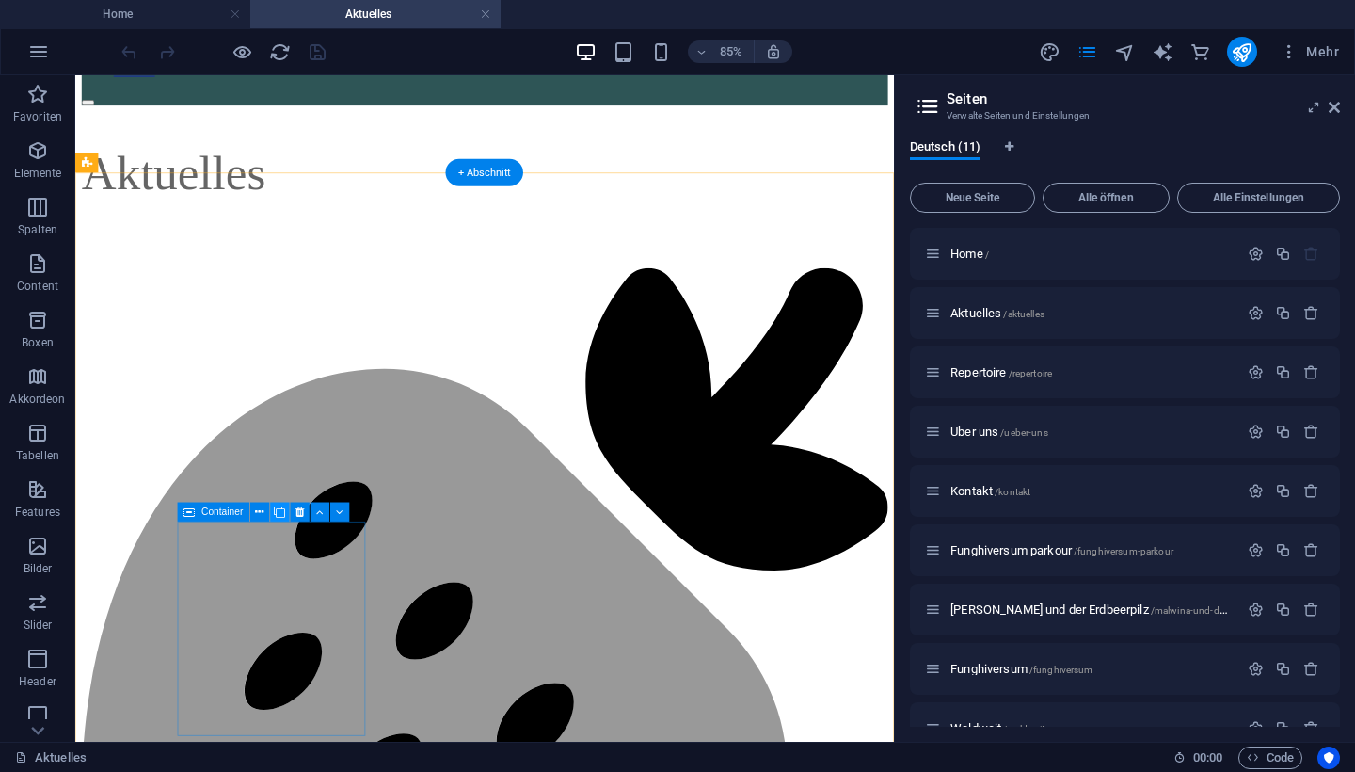
click at [279, 510] on icon at bounding box center [280, 511] width 11 height 17
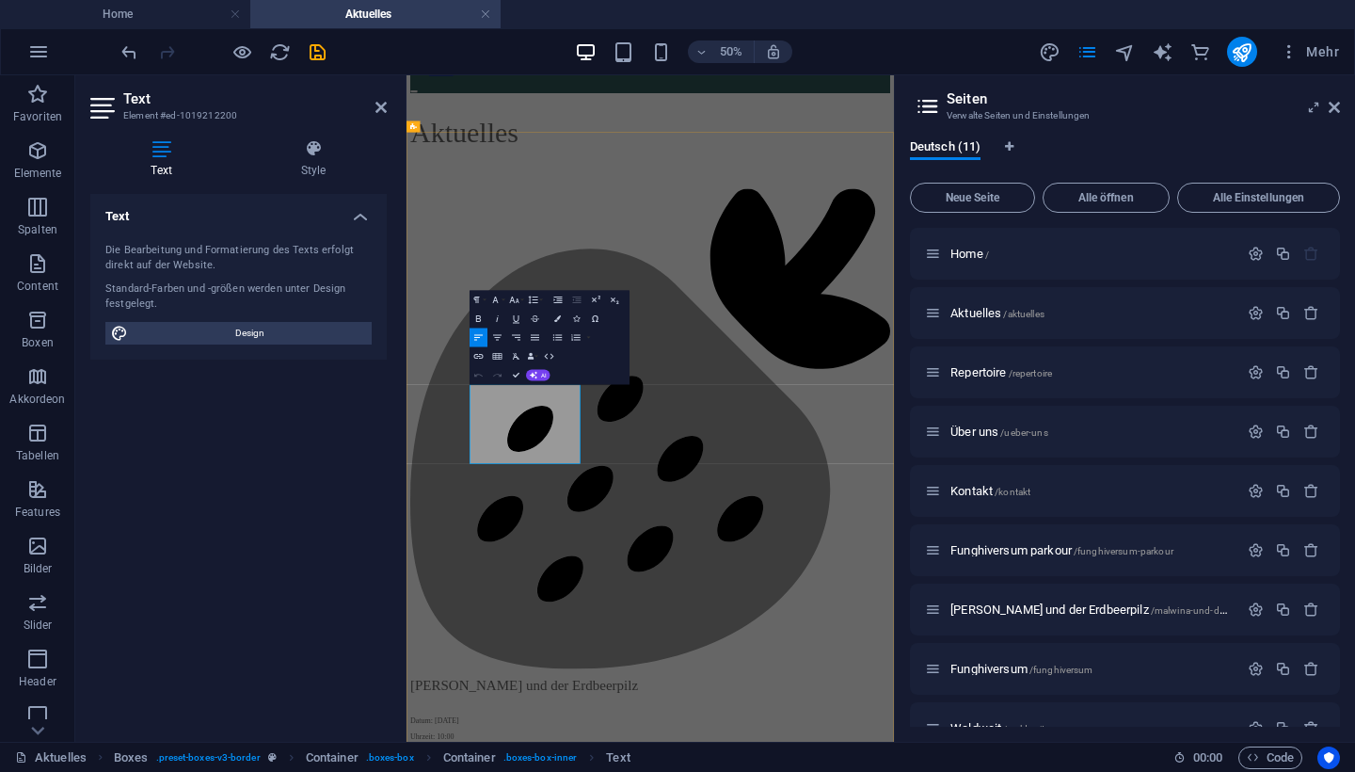
click at [1335, 104] on icon at bounding box center [1334, 107] width 11 height 15
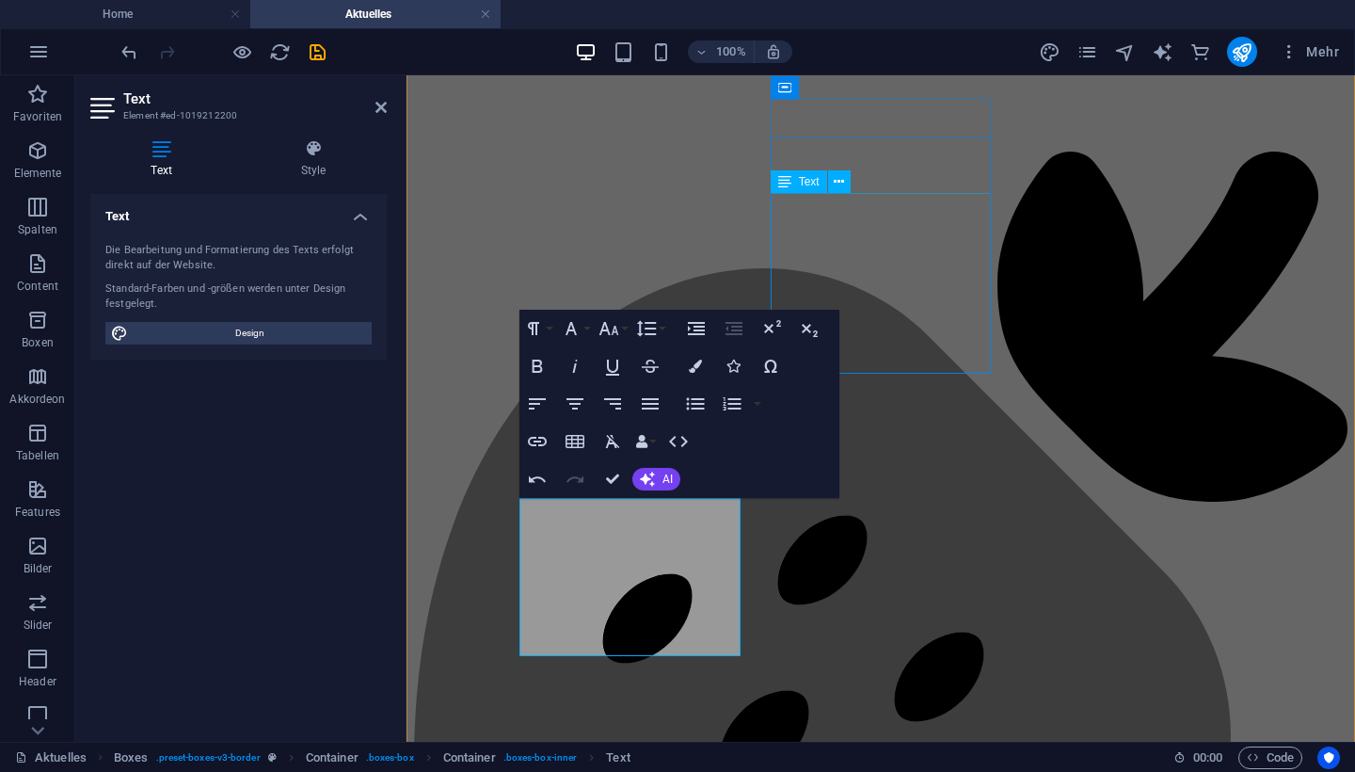
scroll to position [317, 0]
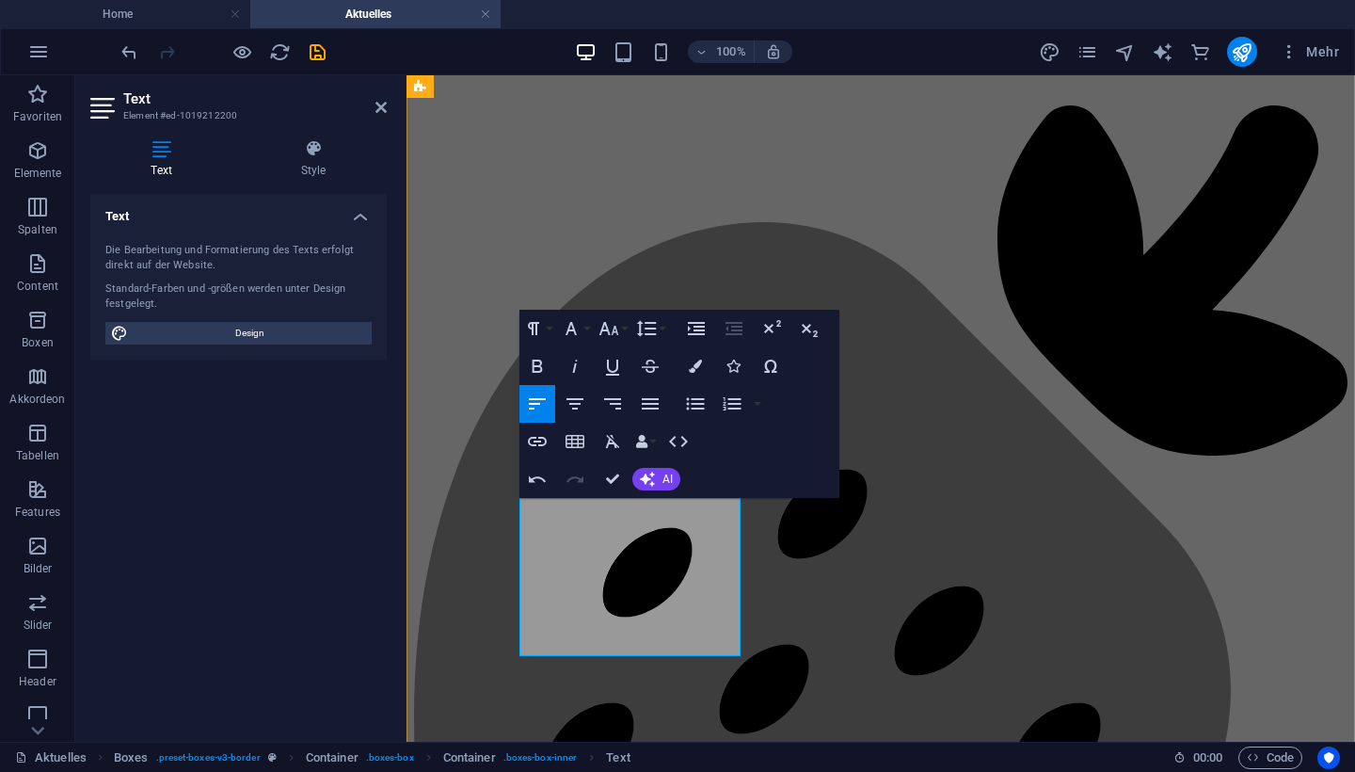
drag, startPoint x: 550, startPoint y: 577, endPoint x: 699, endPoint y: 576, distance: 149.6
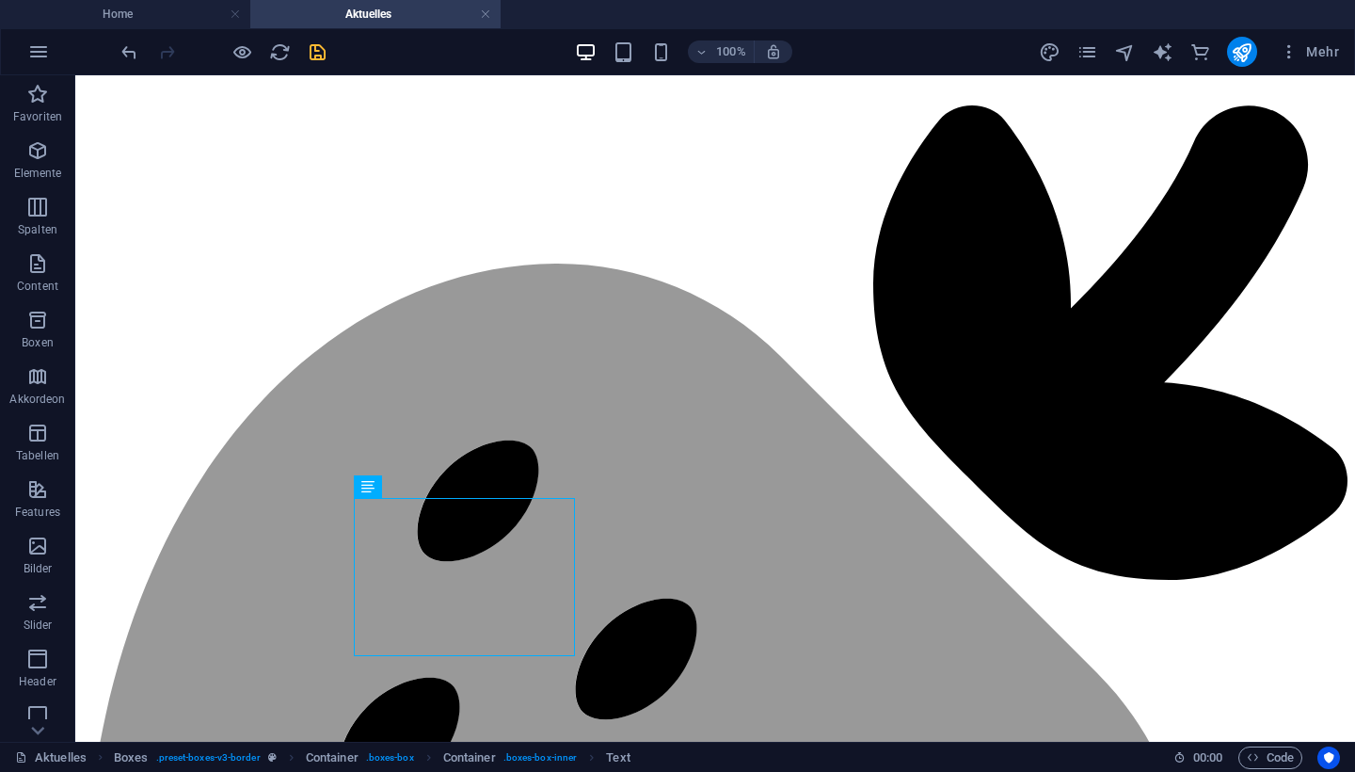
click at [320, 56] on icon "save" at bounding box center [318, 52] width 22 height 22
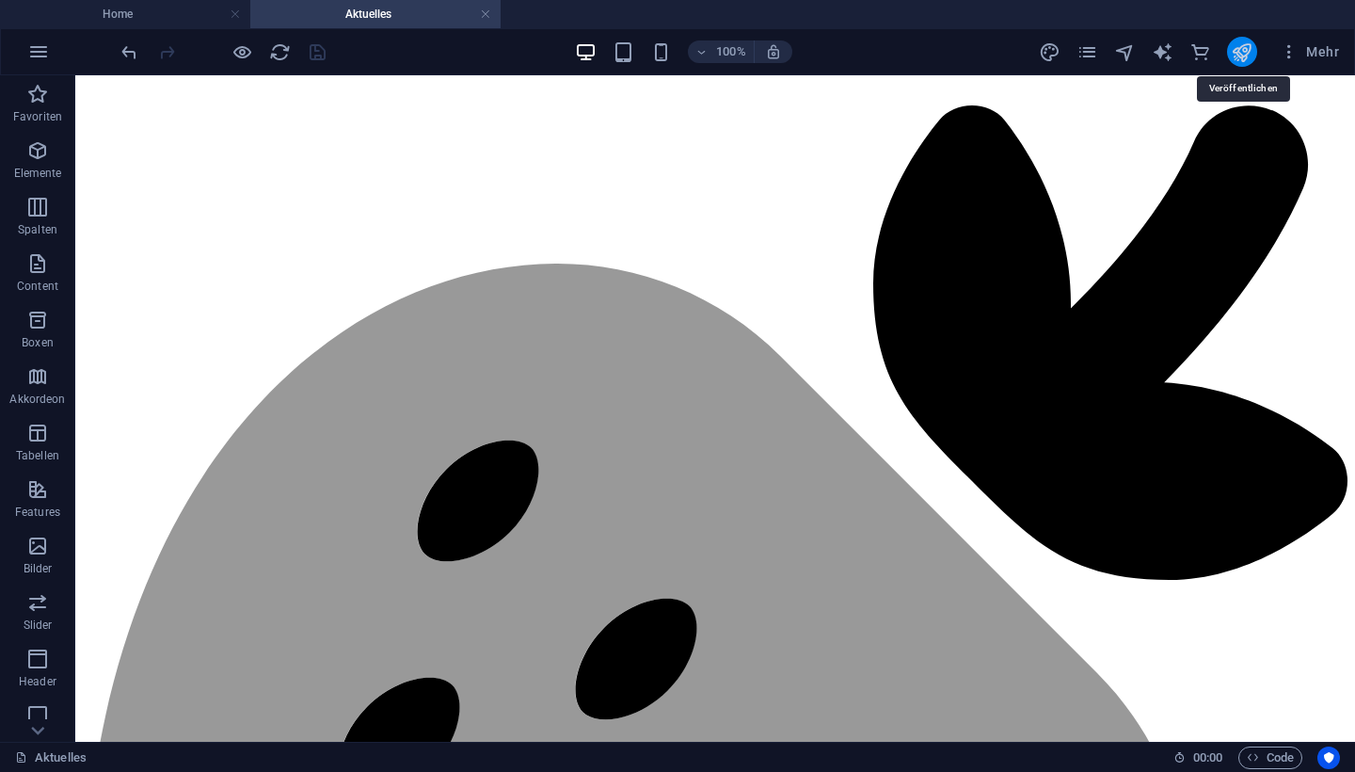
click at [1247, 49] on icon "publish" at bounding box center [1242, 52] width 22 height 22
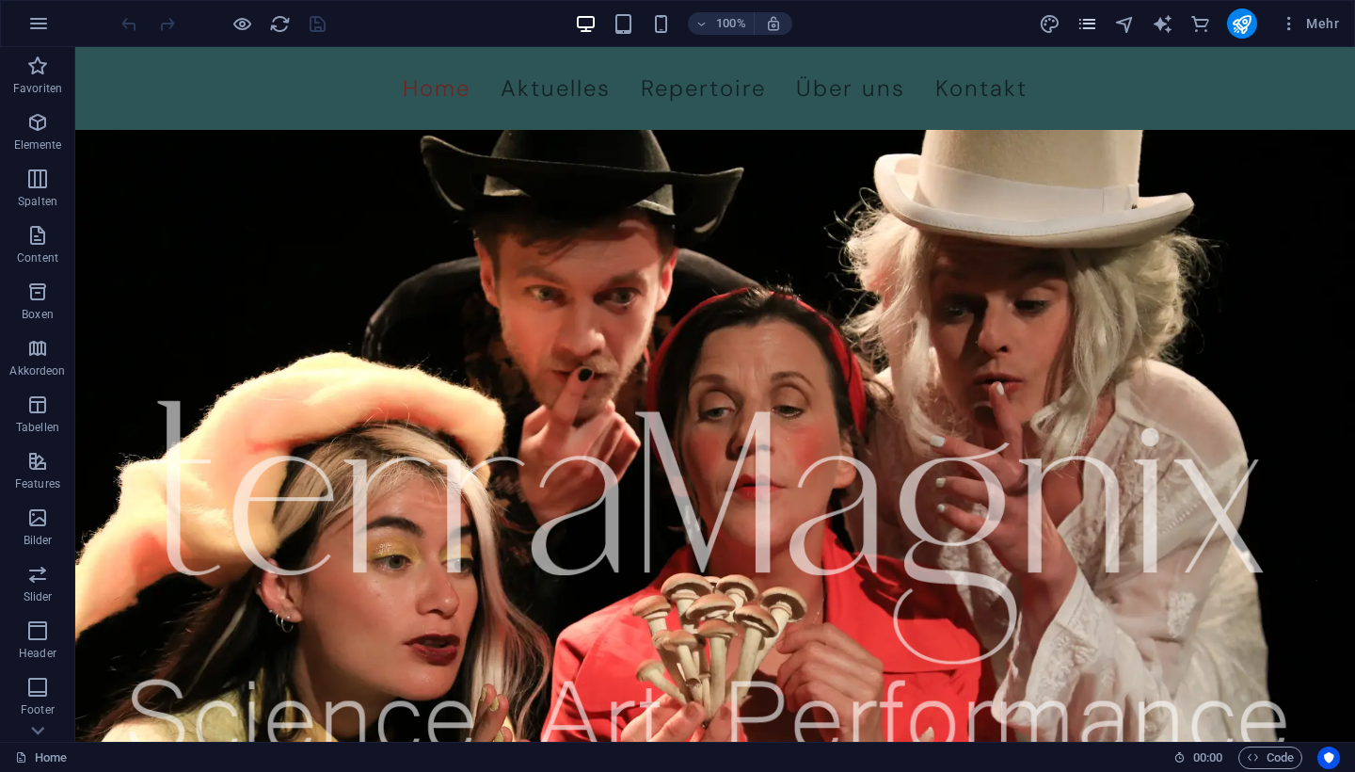
click at [1086, 20] on icon "pages" at bounding box center [1088, 24] width 22 height 22
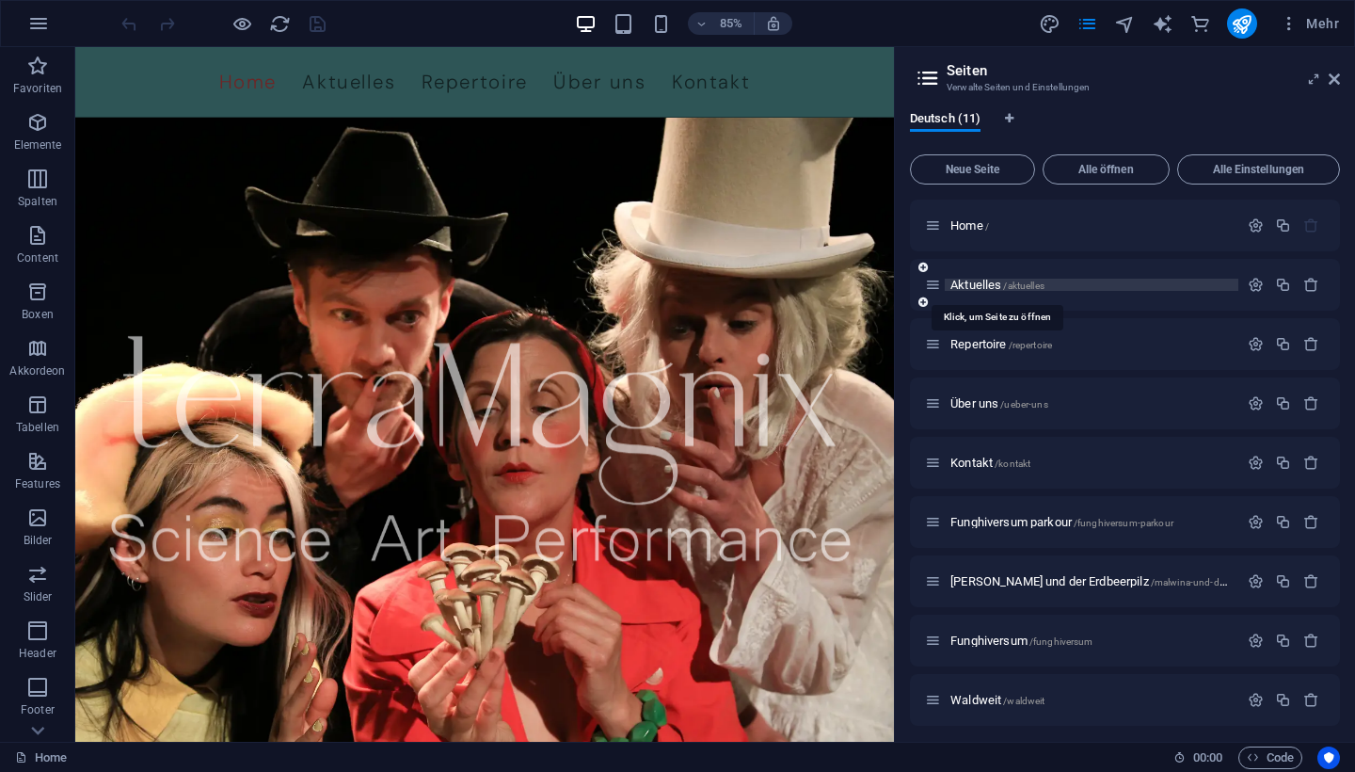
click at [971, 284] on span "Aktuelles /aktuelles" at bounding box center [998, 285] width 94 height 14
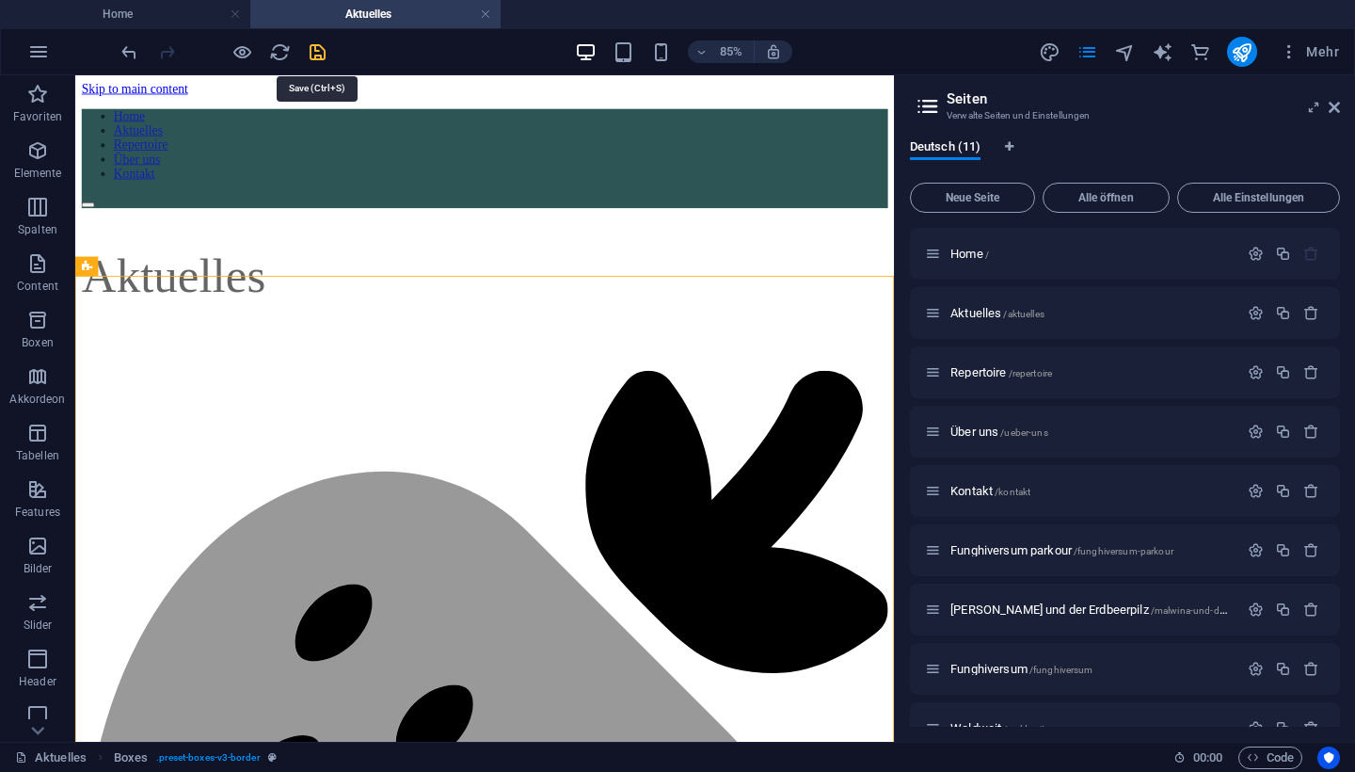
click at [312, 56] on icon "save" at bounding box center [318, 52] width 22 height 22
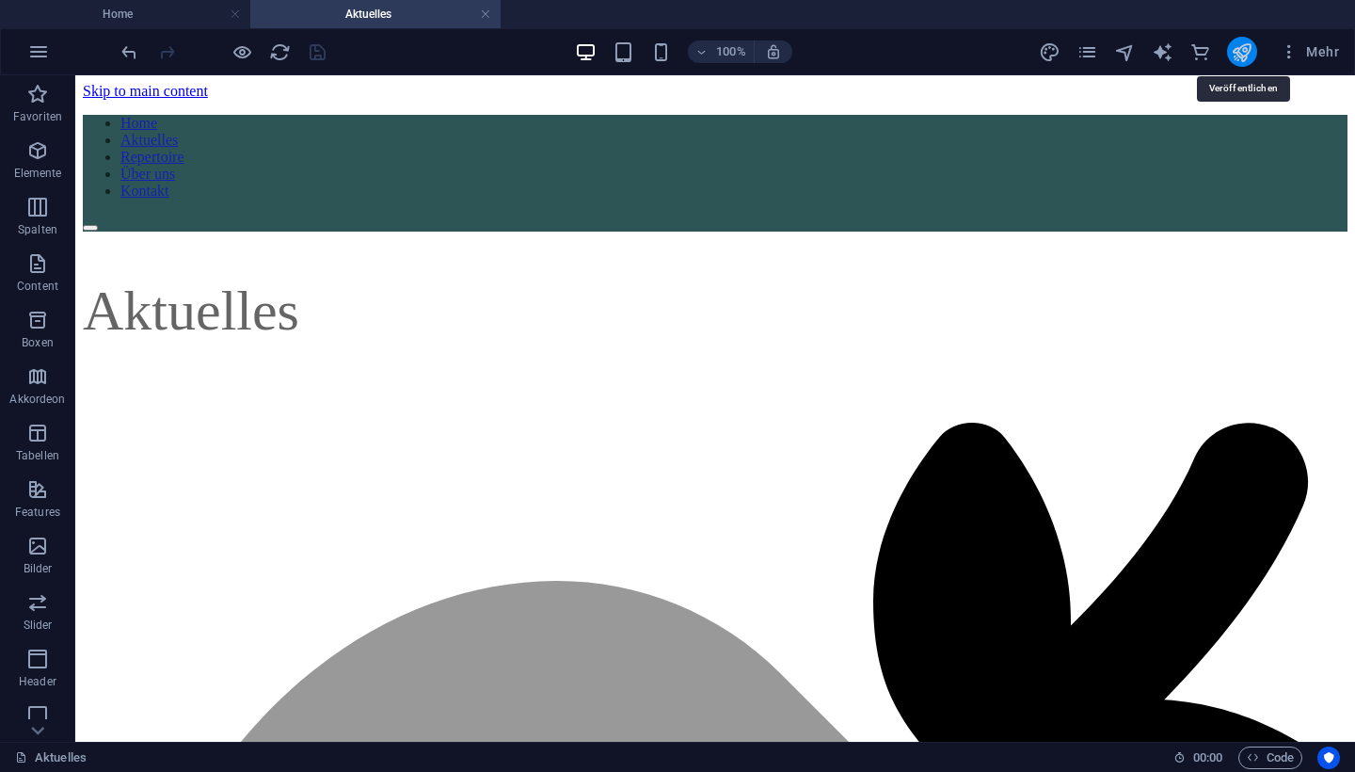
click at [1244, 54] on icon "publish" at bounding box center [1242, 52] width 22 height 22
